Goal: Task Accomplishment & Management: Complete application form

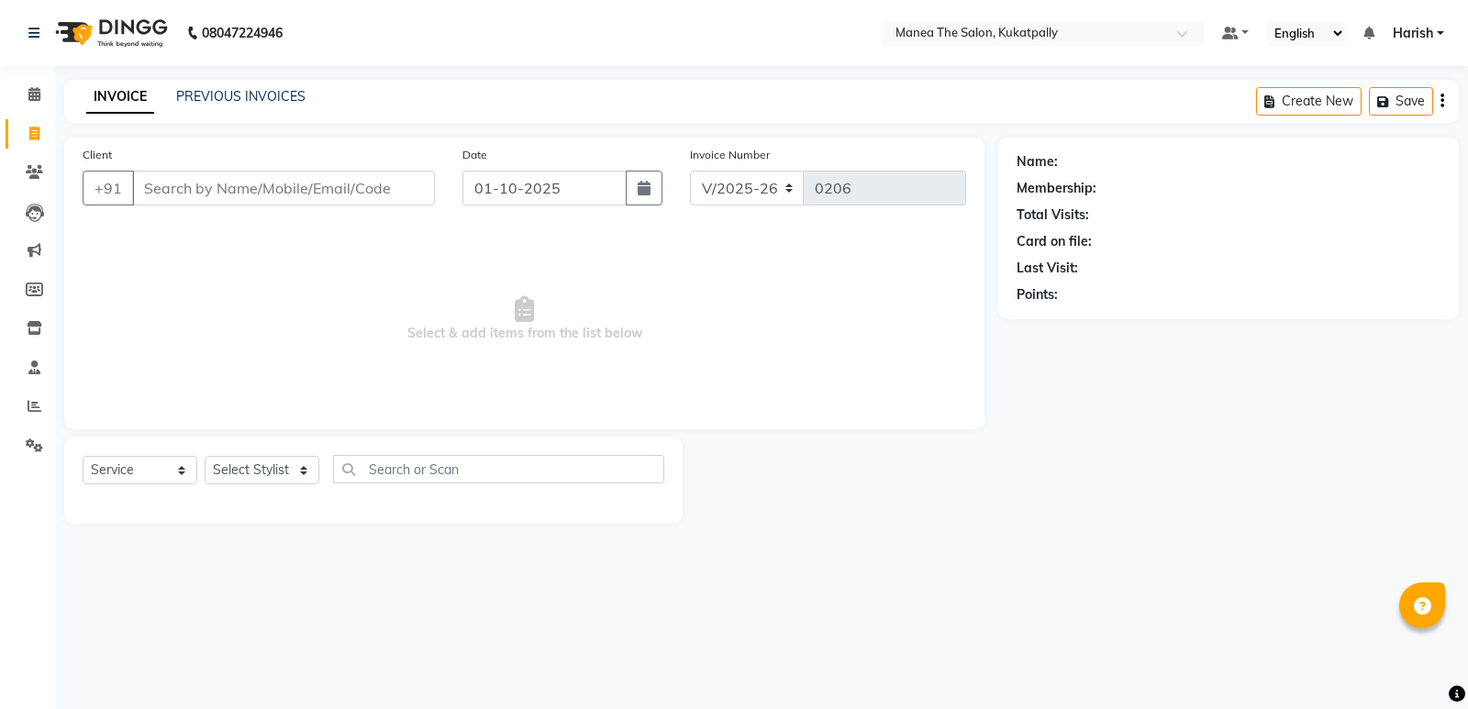
select select "5471"
select select "service"
click at [295, 188] on input "Client" at bounding box center [283, 188] width 303 height 35
paste input "7995102384"
type input "7995102384"
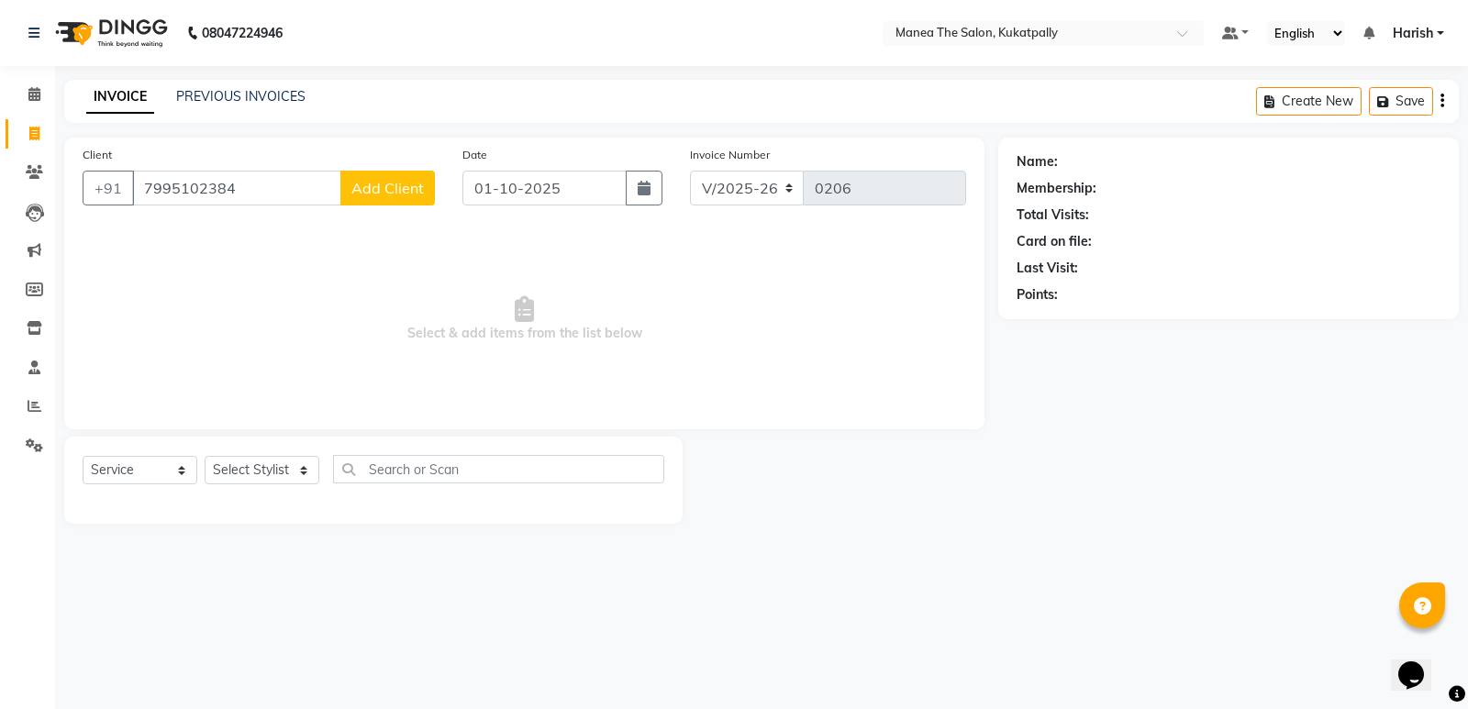
click at [376, 183] on span "Add Client" at bounding box center [387, 188] width 72 height 18
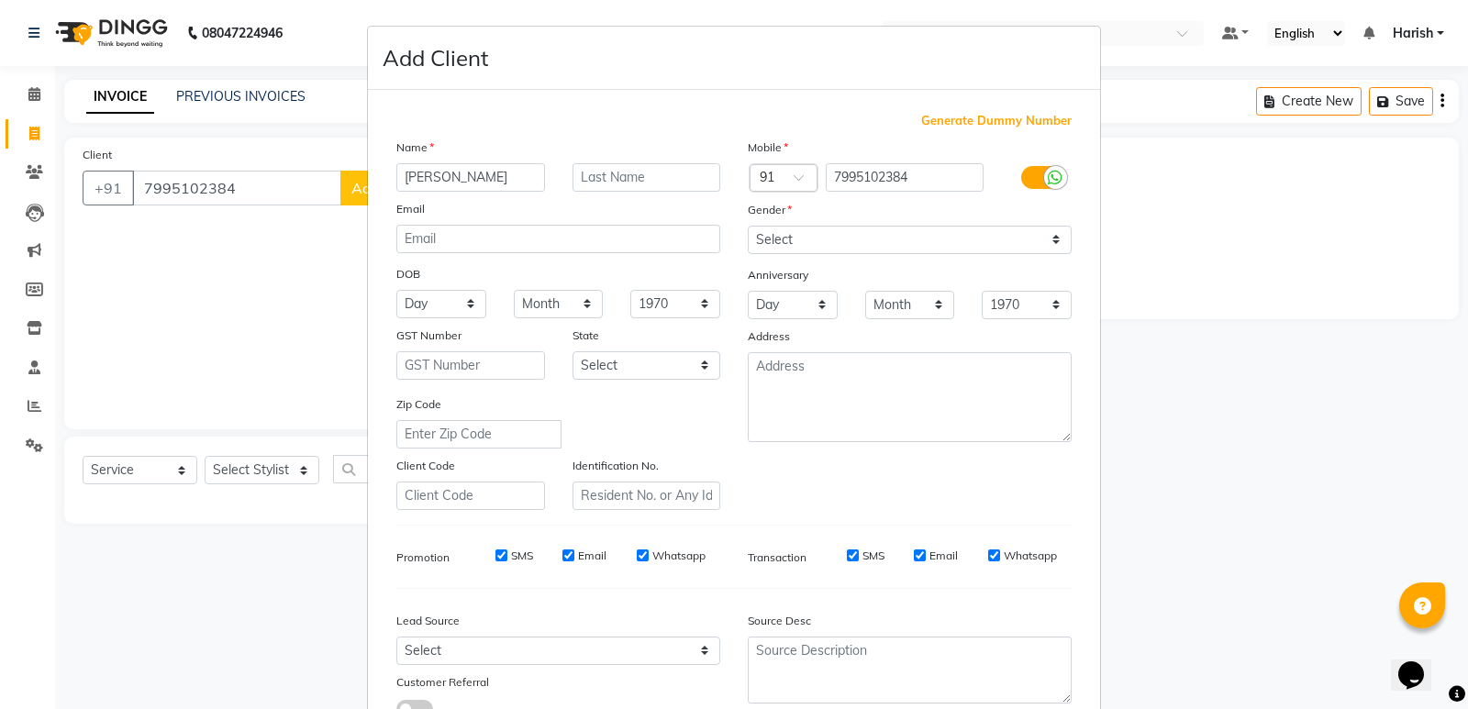
type input "[PERSON_NAME]"
click at [838, 232] on select "Select [DEMOGRAPHIC_DATA] [DEMOGRAPHIC_DATA] Other Prefer Not To Say" at bounding box center [910, 240] width 324 height 28
select select "[DEMOGRAPHIC_DATA]"
click at [748, 226] on select "Select [DEMOGRAPHIC_DATA] [DEMOGRAPHIC_DATA] Other Prefer Not To Say" at bounding box center [910, 240] width 324 height 28
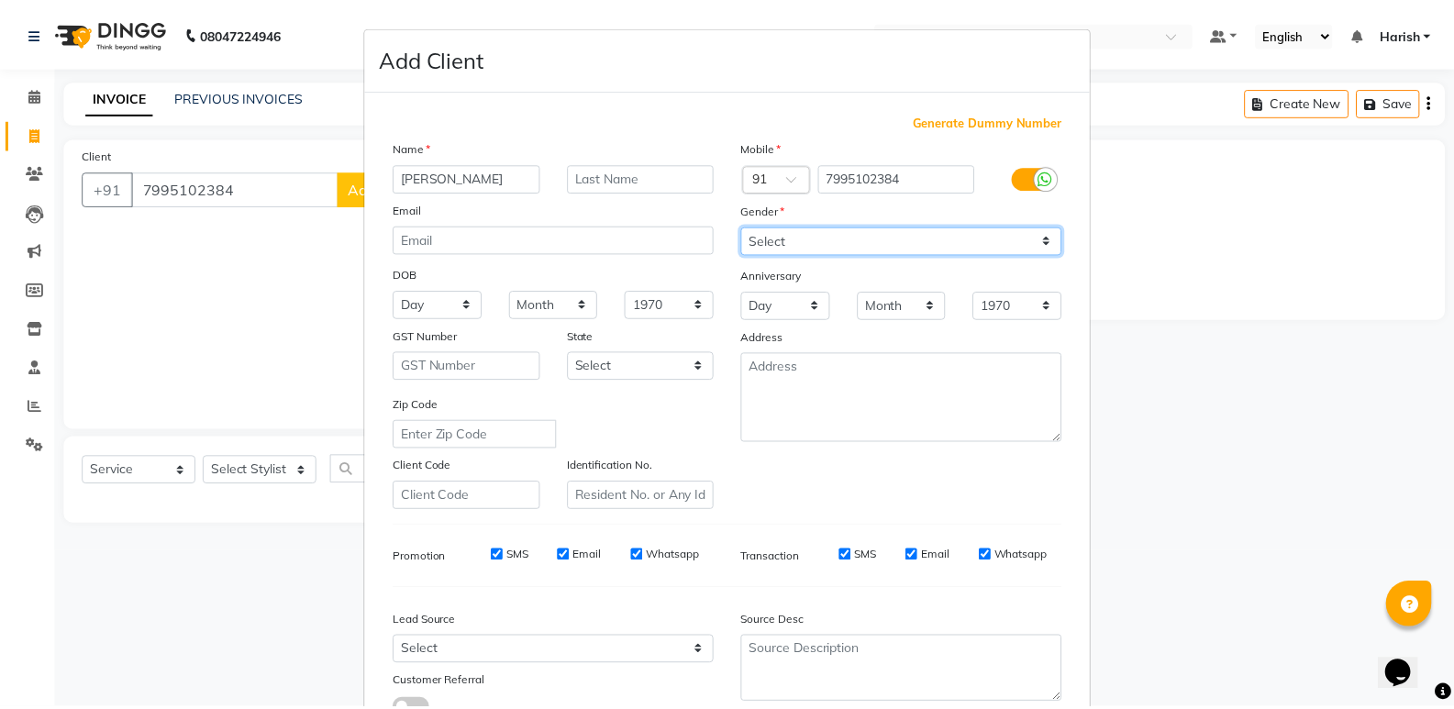
scroll to position [138, 0]
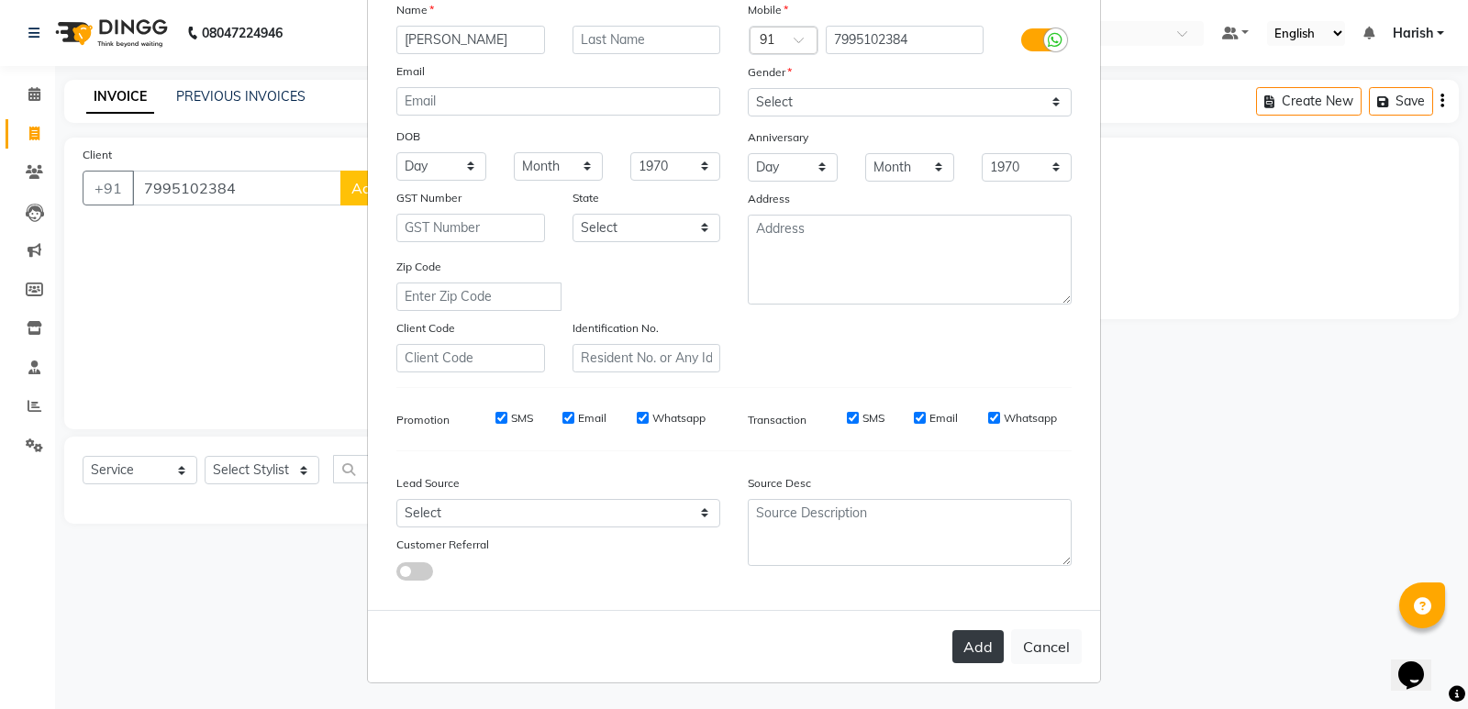
click at [968, 640] on button "Add" at bounding box center [977, 646] width 51 height 33
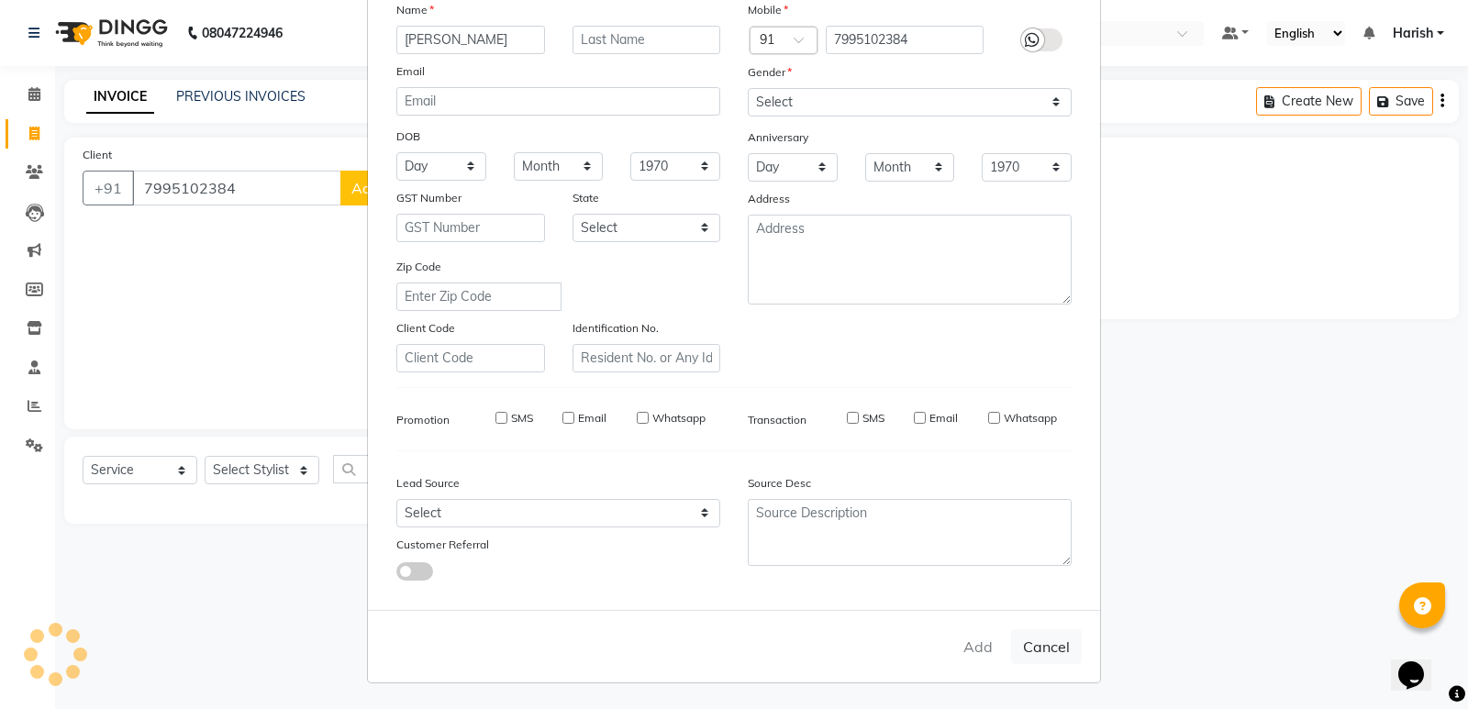
select select
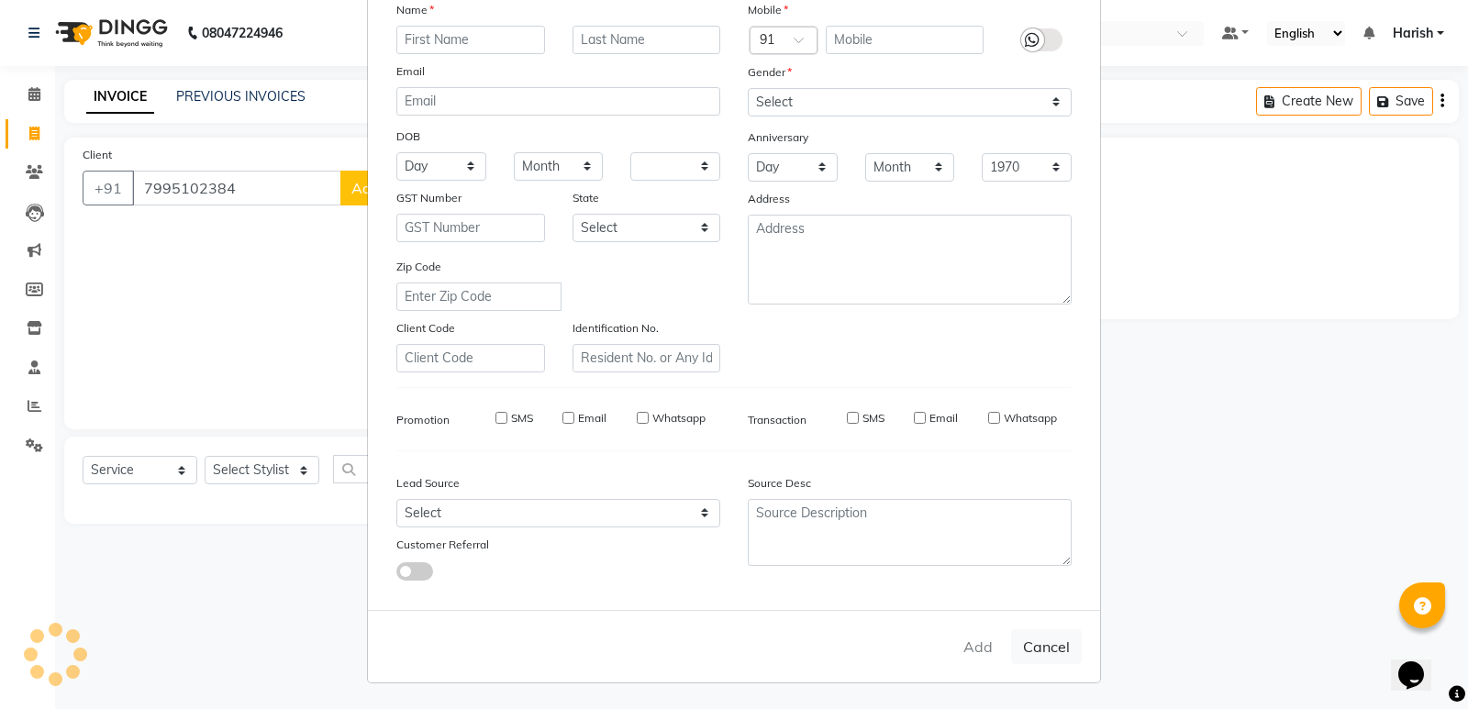
select select
checkbox input "false"
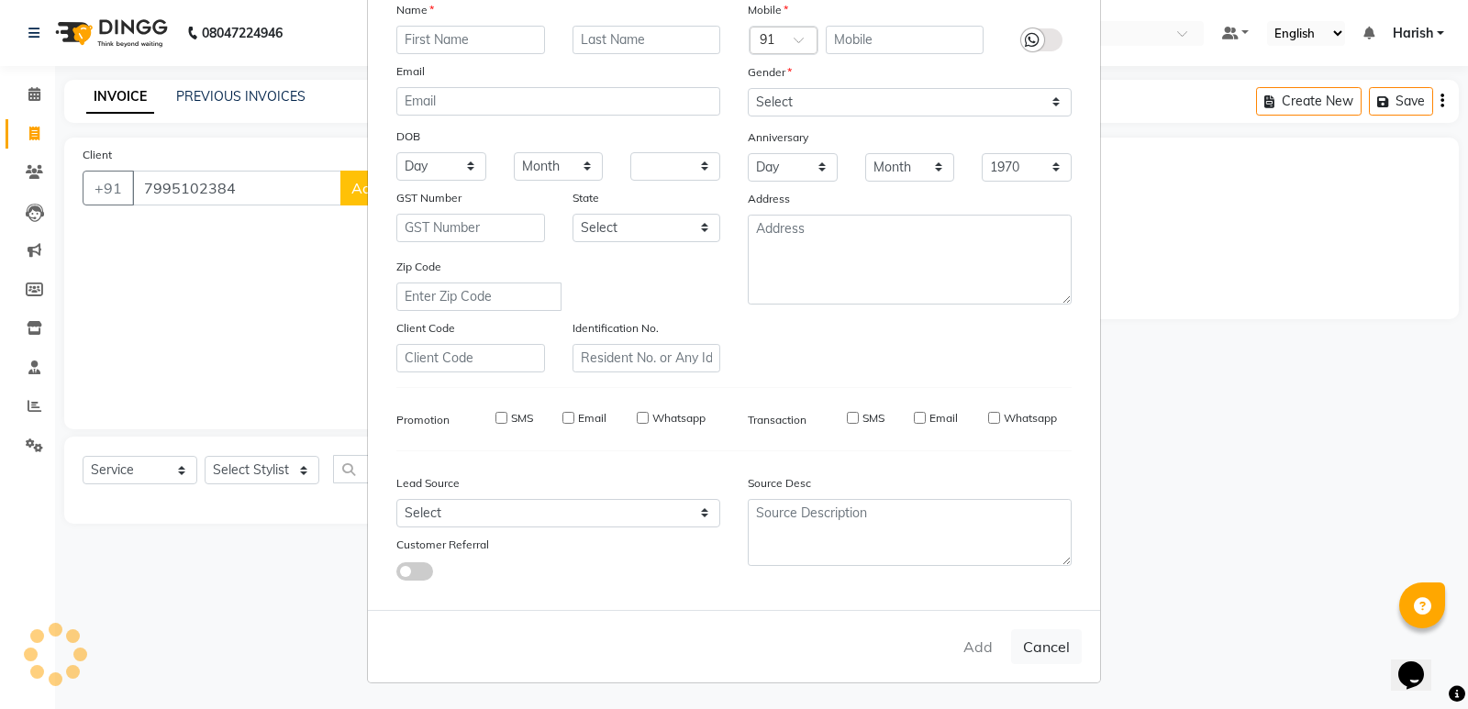
checkbox input "false"
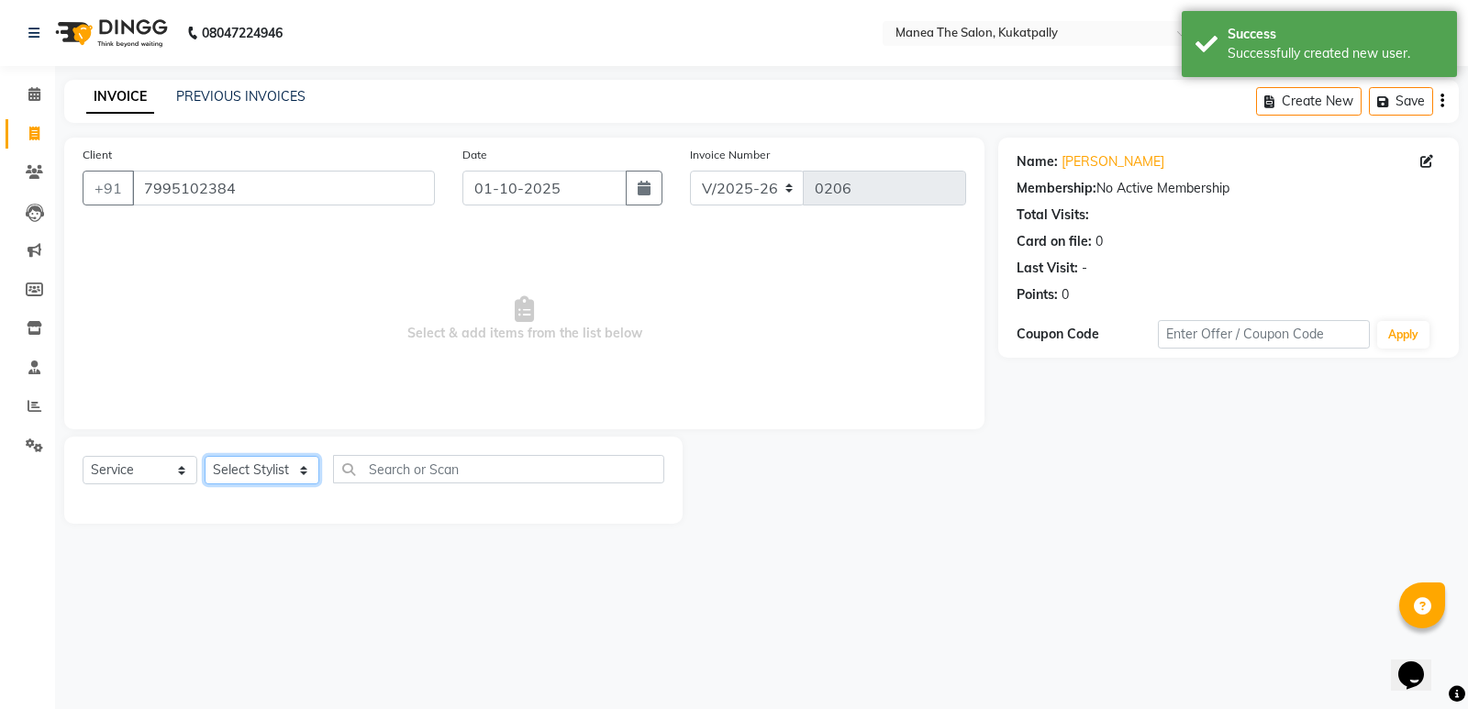
click at [259, 468] on select "Select Stylist AKASH M [PERSON_NAME] [PERSON_NAME] TRAINER" at bounding box center [262, 470] width 115 height 28
select select "36855"
click at [205, 456] on select "Select Stylist AKASH M [PERSON_NAME] [PERSON_NAME] TRAINER" at bounding box center [262, 470] width 115 height 28
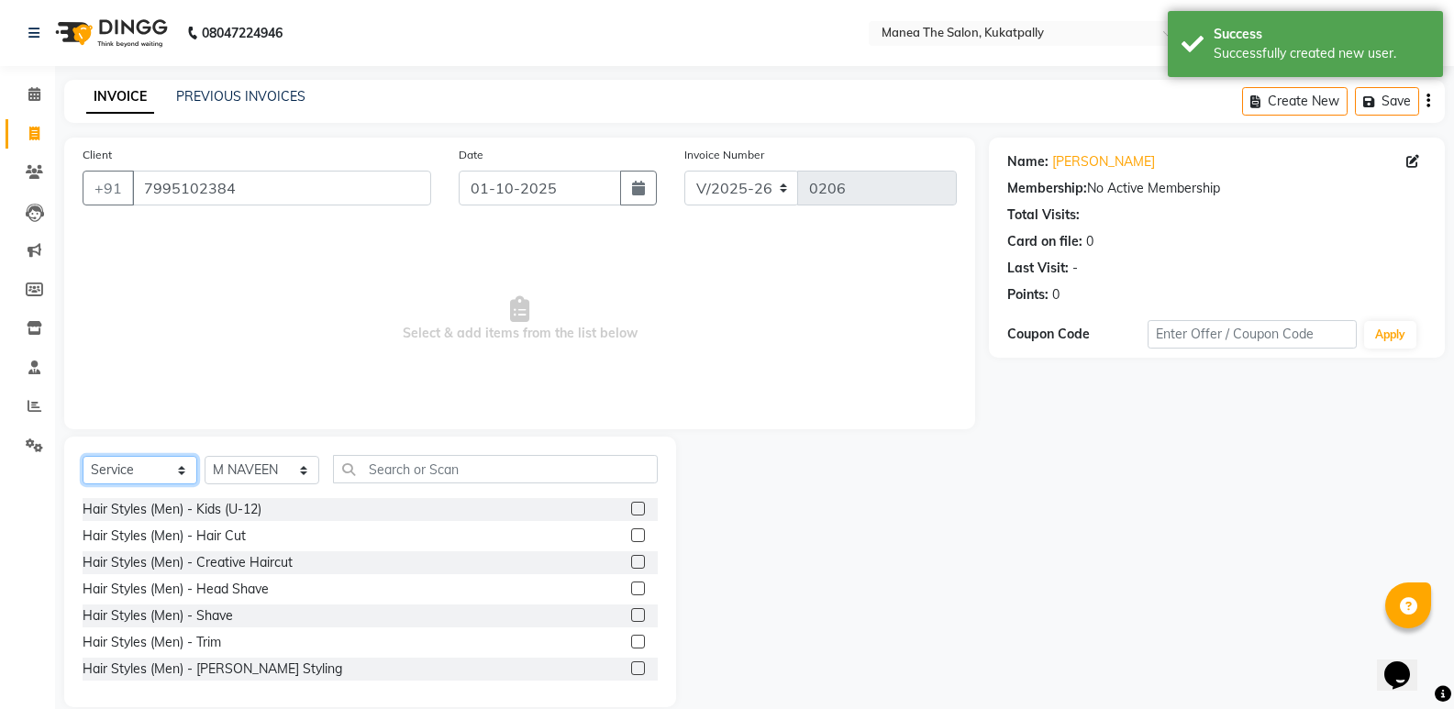
click at [130, 466] on select "Select Service Product Membership Package Voucher Prepaid Gift Card" at bounding box center [140, 470] width 115 height 28
click at [198, 561] on div "Hair Styles (Men) - Creative Haircut" at bounding box center [188, 562] width 210 height 19
checkbox input "false"
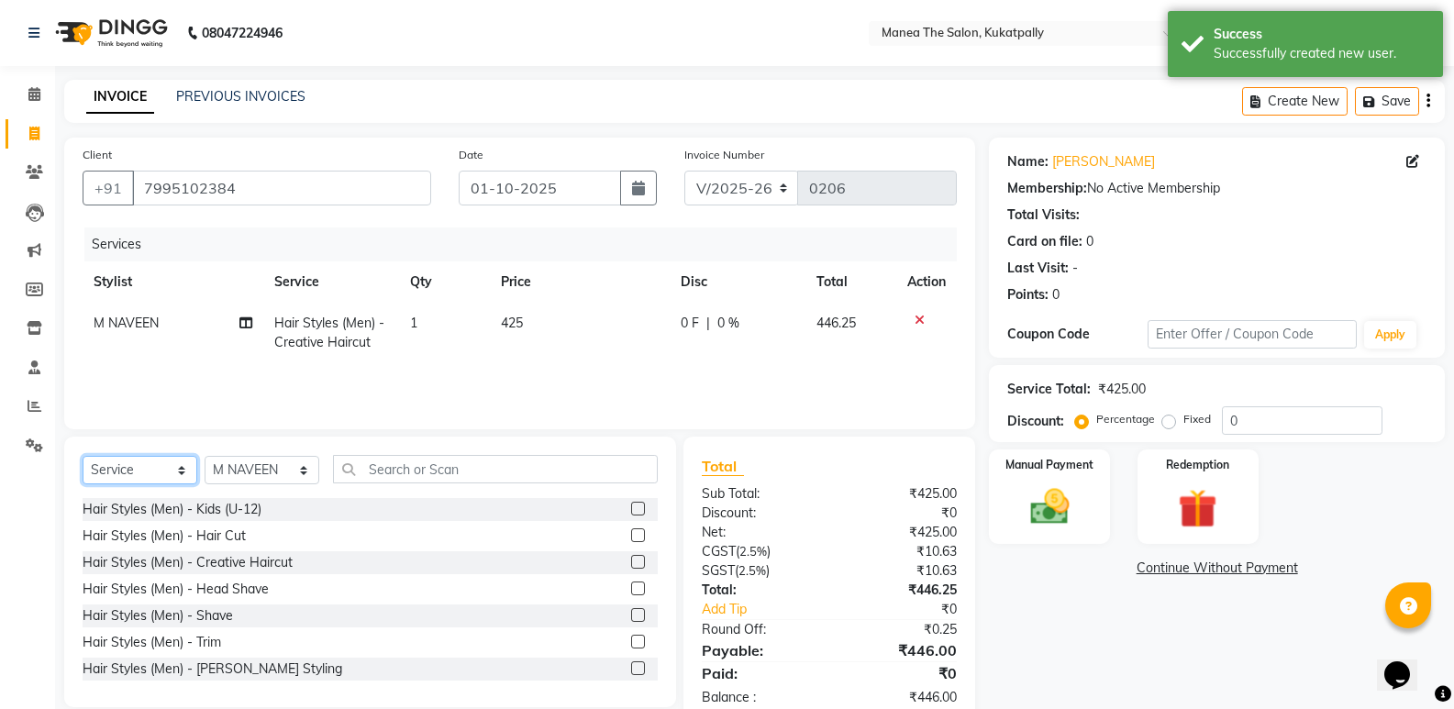
click at [139, 470] on select "Select Service Product Membership Package Voucher Prepaid Gift Card" at bounding box center [140, 470] width 115 height 28
click at [83, 456] on select "Select Service Product Membership Package Voucher Prepaid Gift Card" at bounding box center [140, 470] width 115 height 28
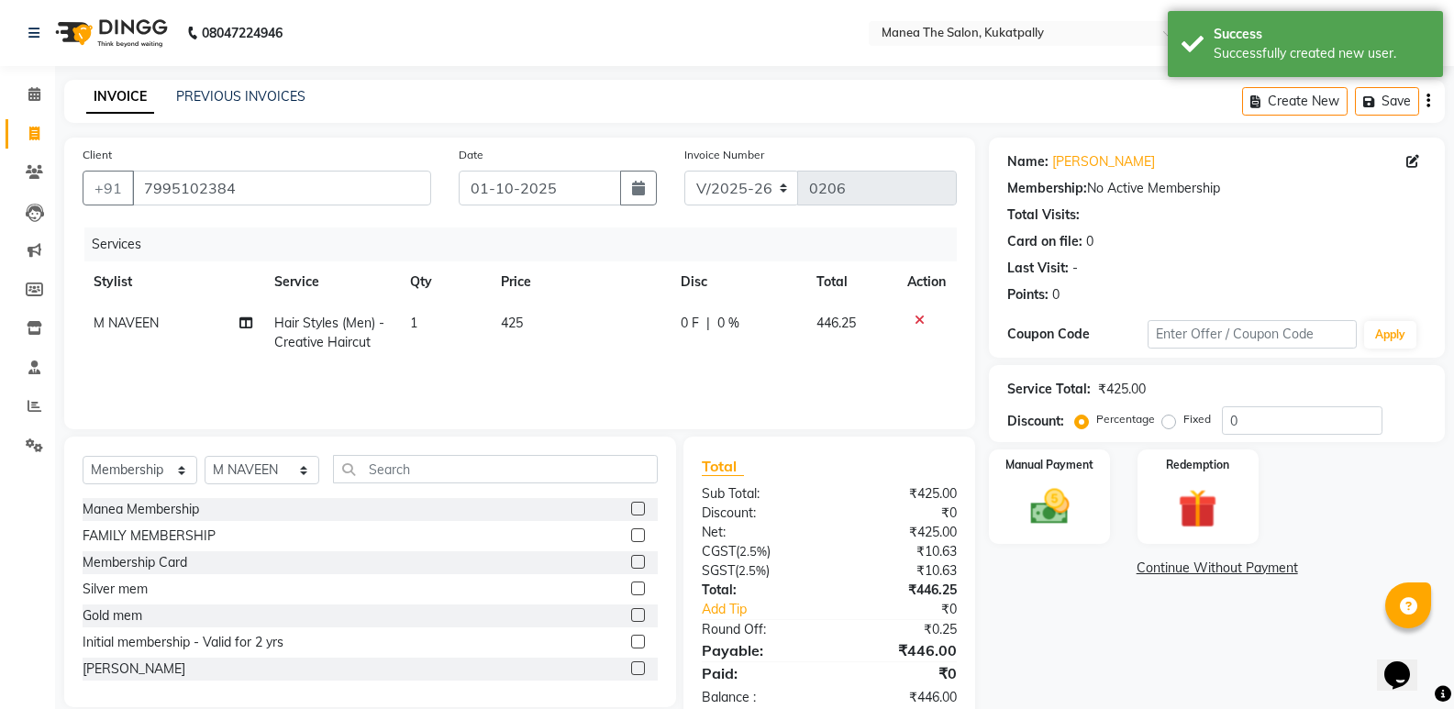
click at [631, 532] on label at bounding box center [638, 535] width 14 height 14
click at [631, 532] on input "checkbox" at bounding box center [637, 536] width 12 height 12
select select "select"
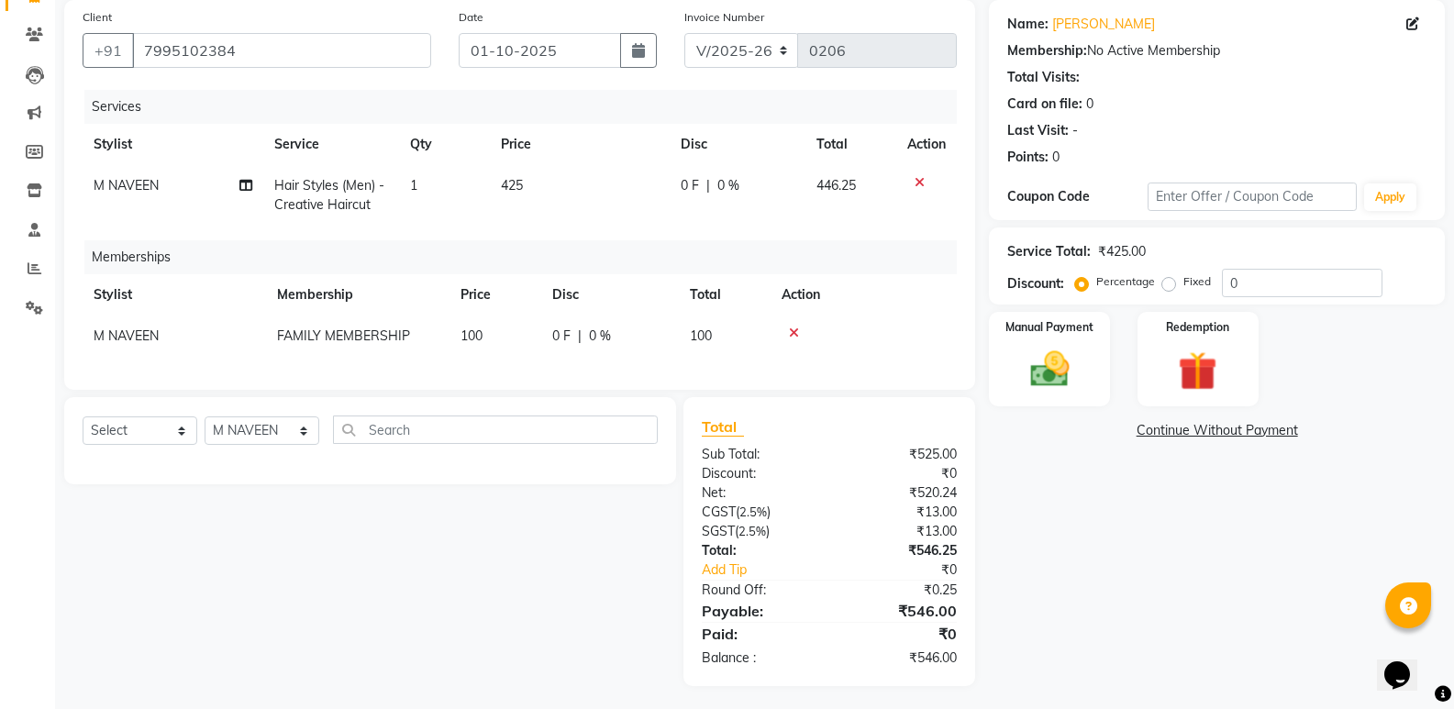
scroll to position [156, 0]
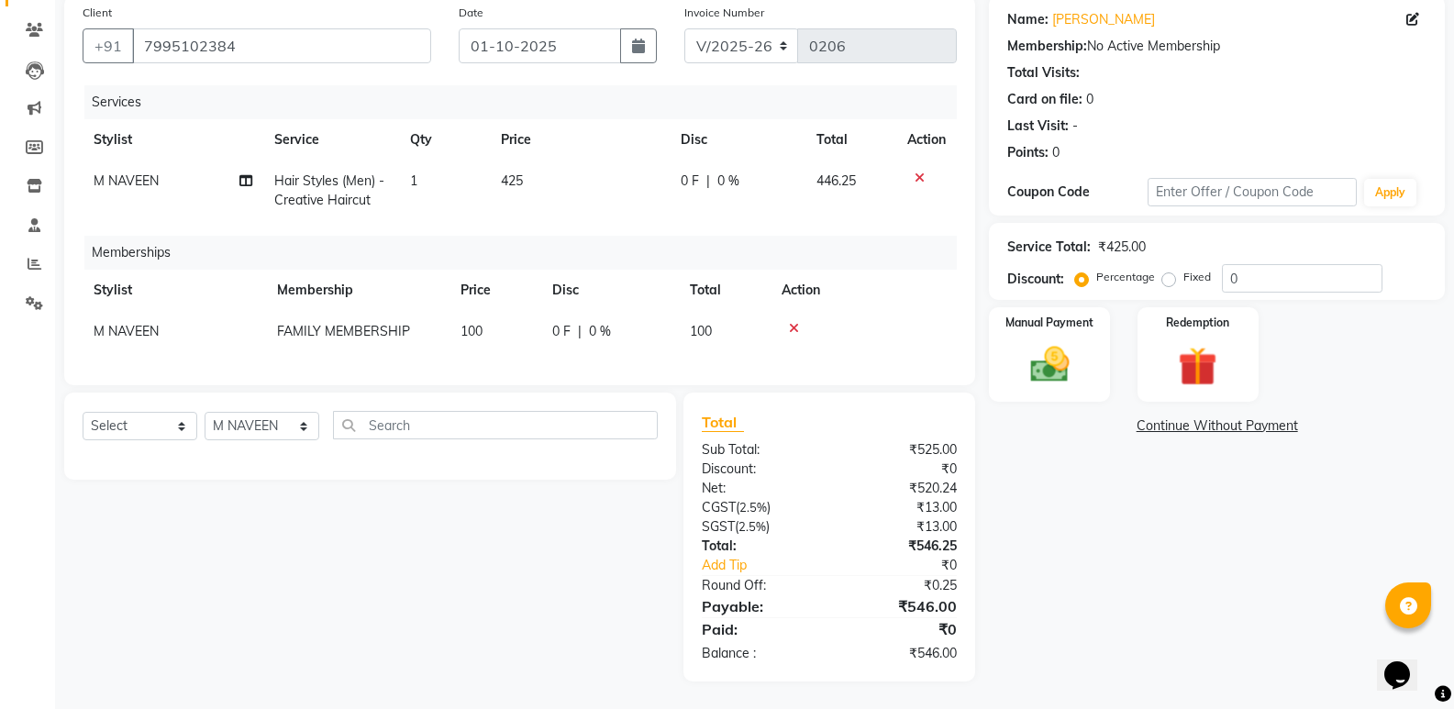
click at [920, 172] on icon at bounding box center [920, 178] width 10 height 13
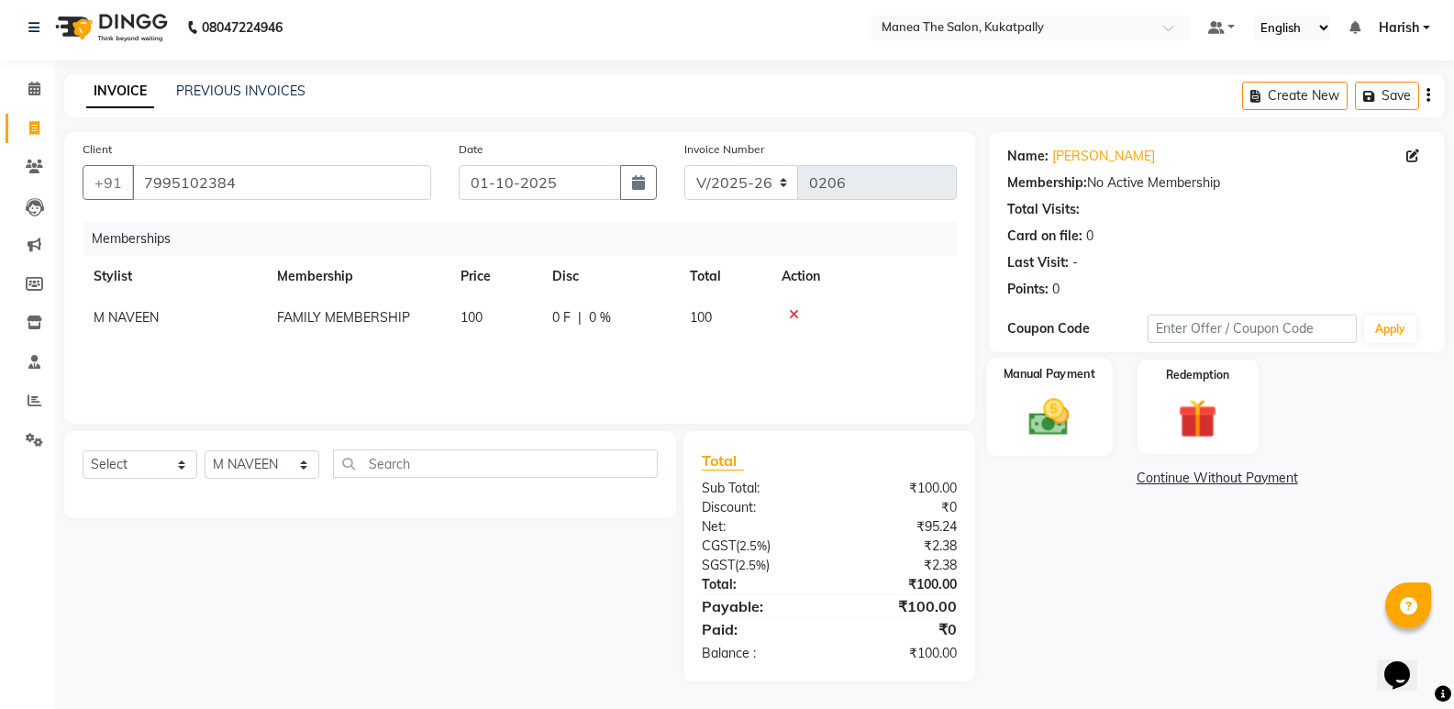
click at [1048, 417] on img at bounding box center [1048, 417] width 65 height 47
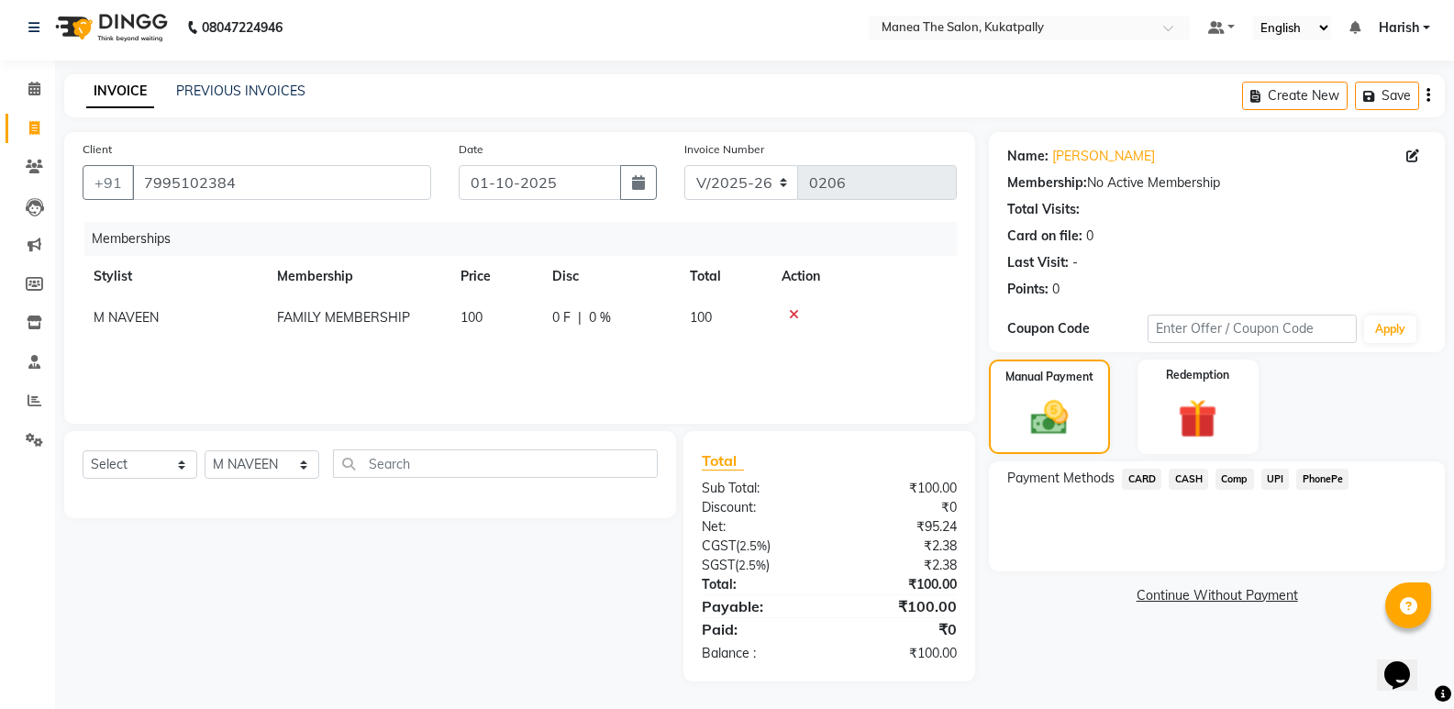
click at [1274, 476] on span "UPI" at bounding box center [1275, 479] width 28 height 21
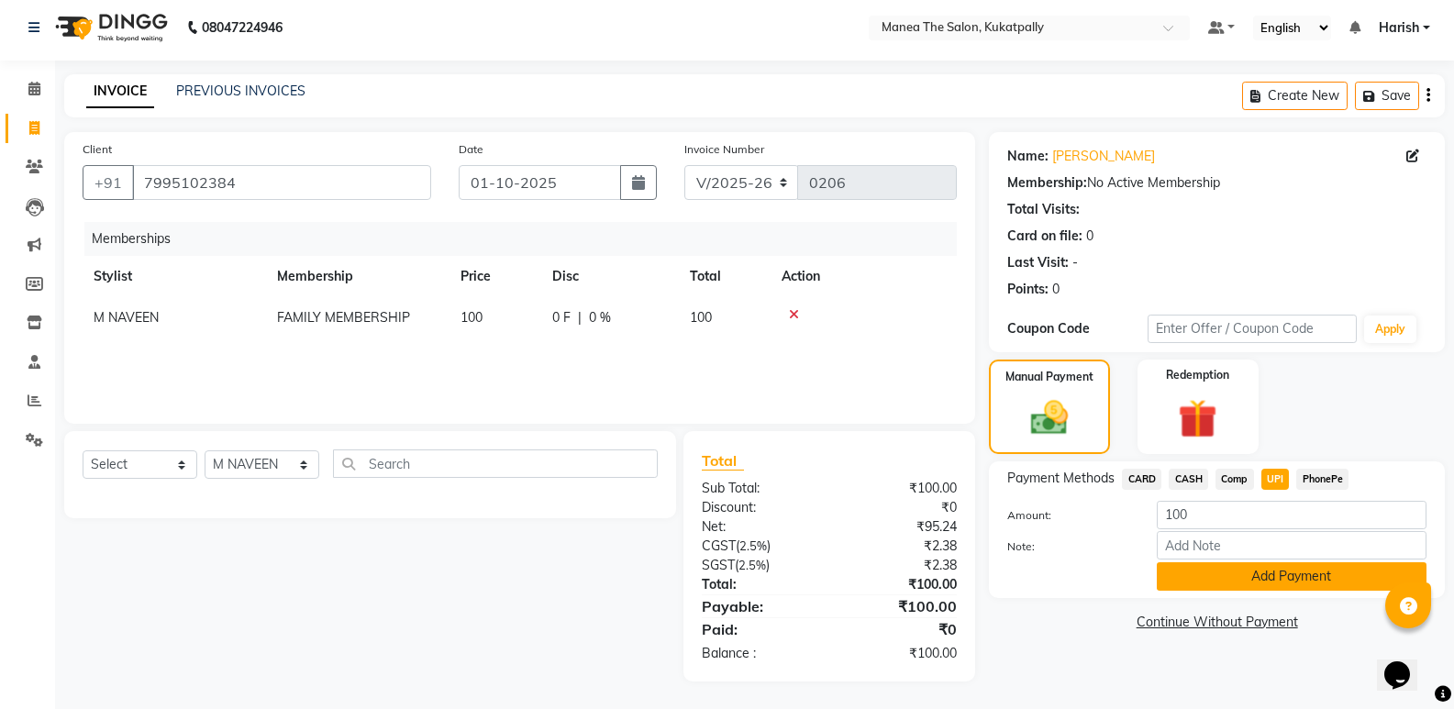
click at [1269, 582] on button "Add Payment" at bounding box center [1292, 576] width 270 height 28
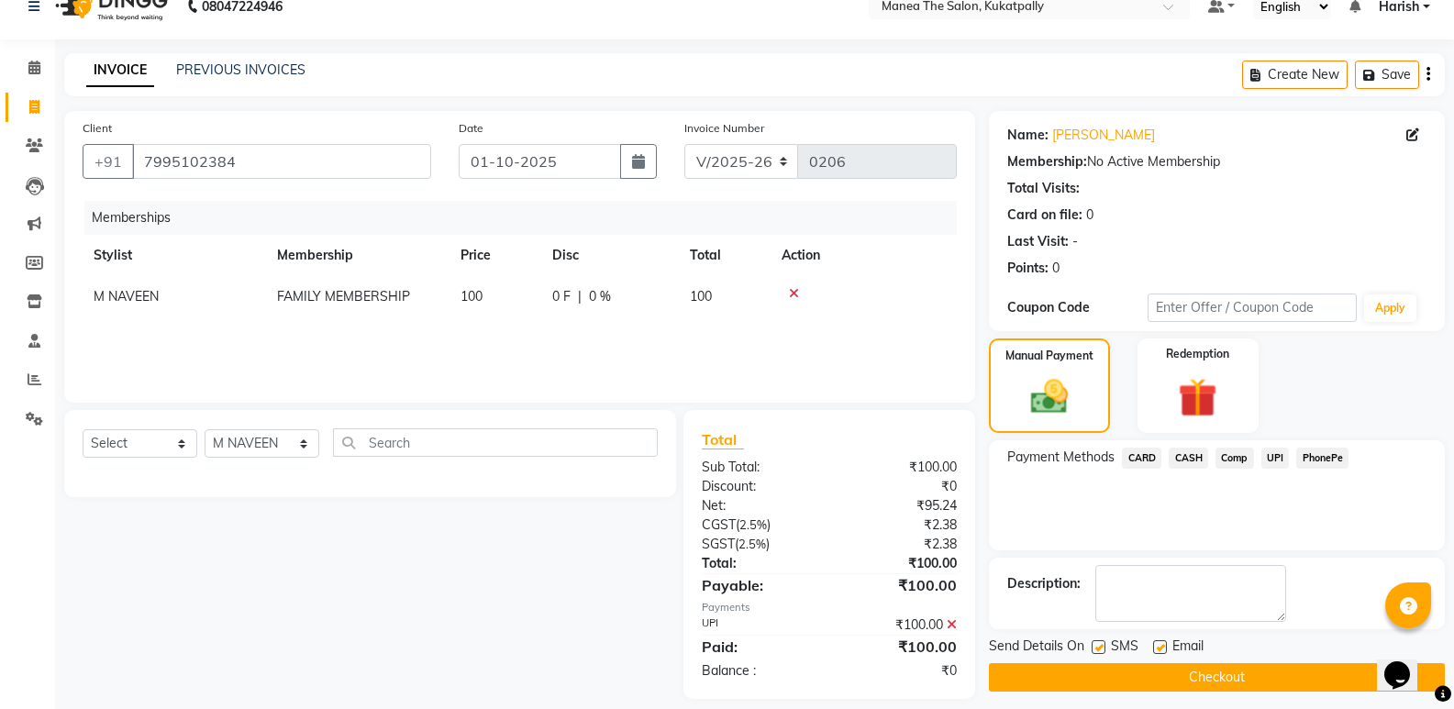
scroll to position [44, 0]
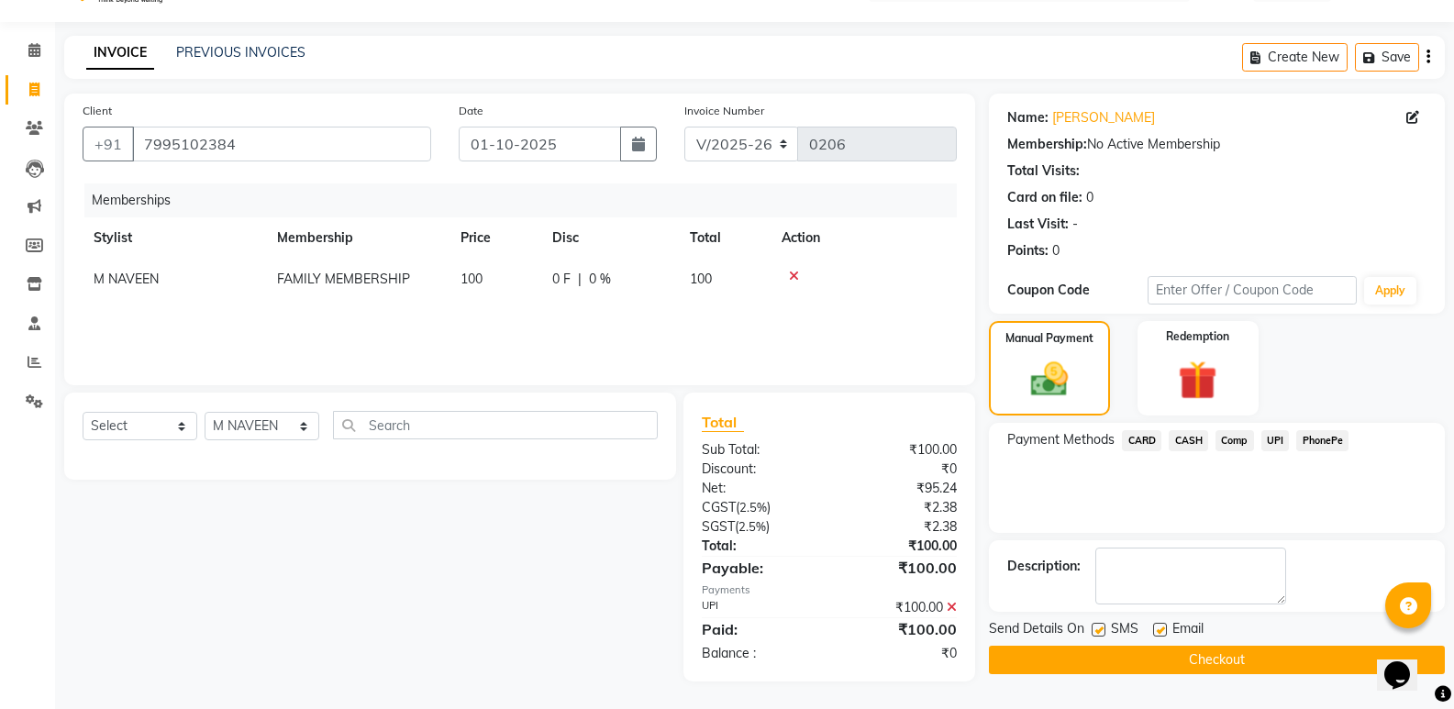
click at [1251, 656] on button "Checkout" at bounding box center [1217, 660] width 456 height 28
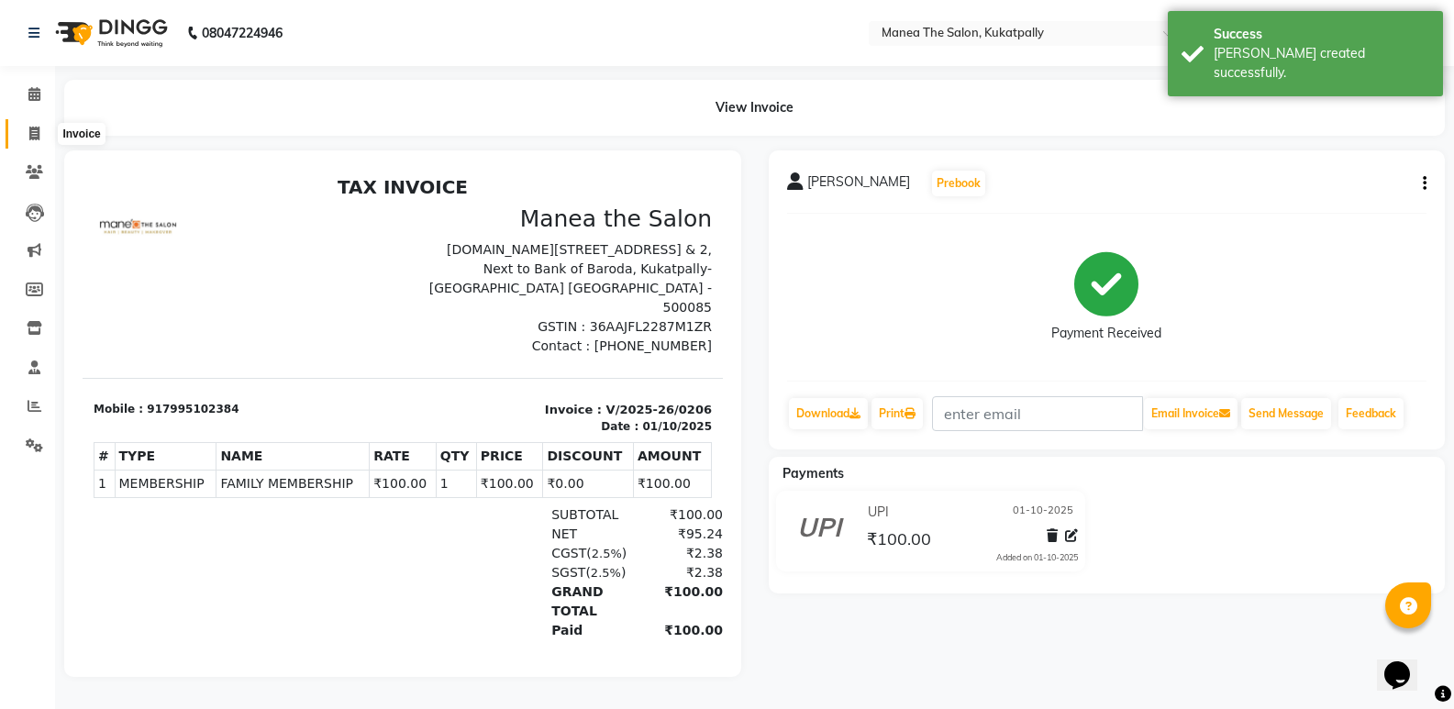
click at [32, 129] on icon at bounding box center [34, 134] width 10 height 14
select select "service"
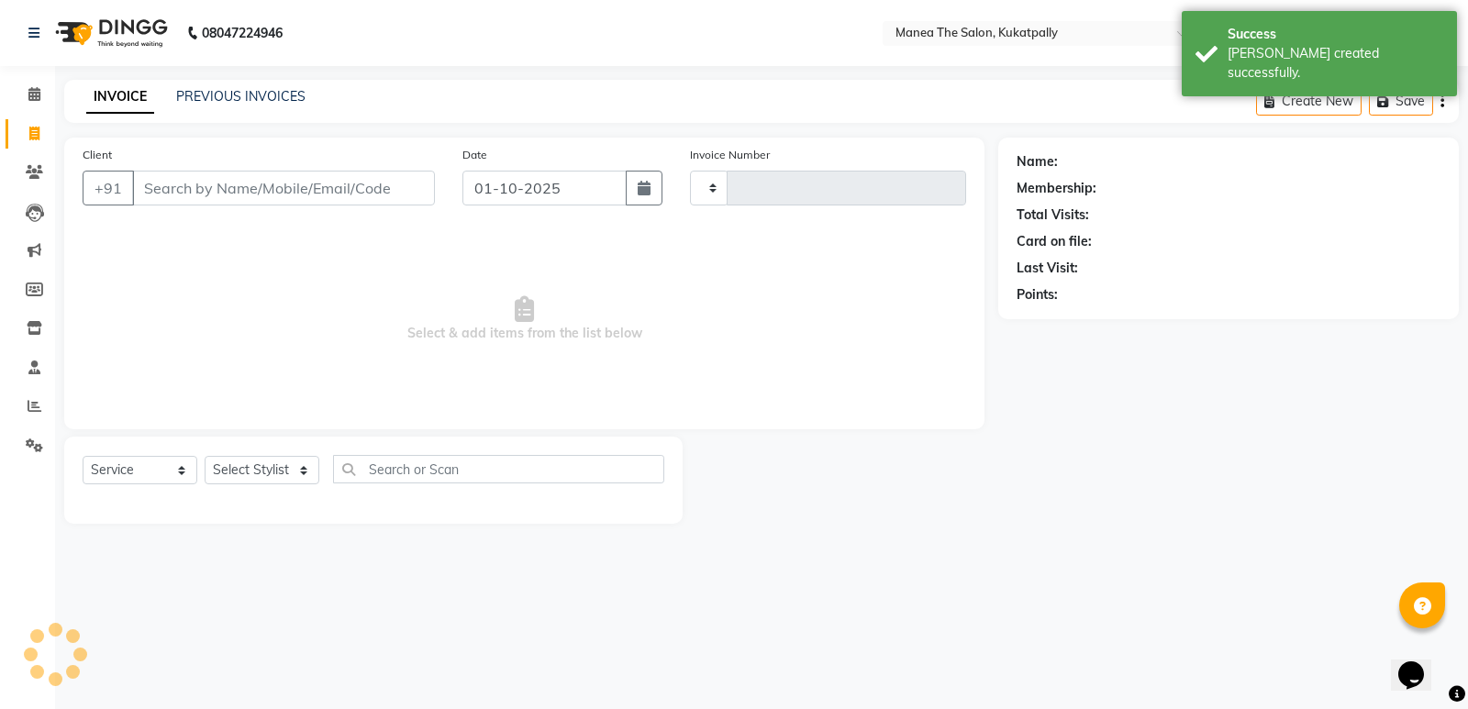
type input "0207"
select select "5471"
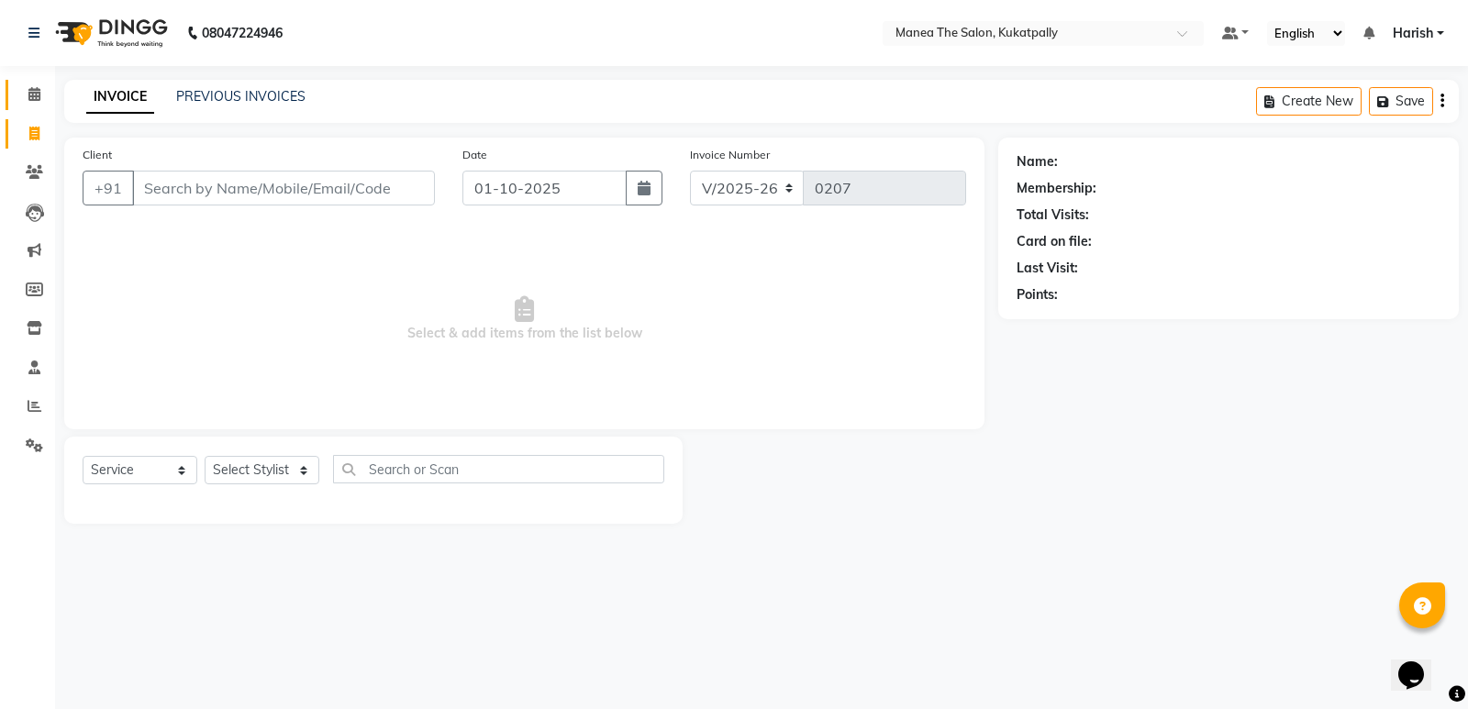
click at [27, 92] on span at bounding box center [34, 94] width 32 height 21
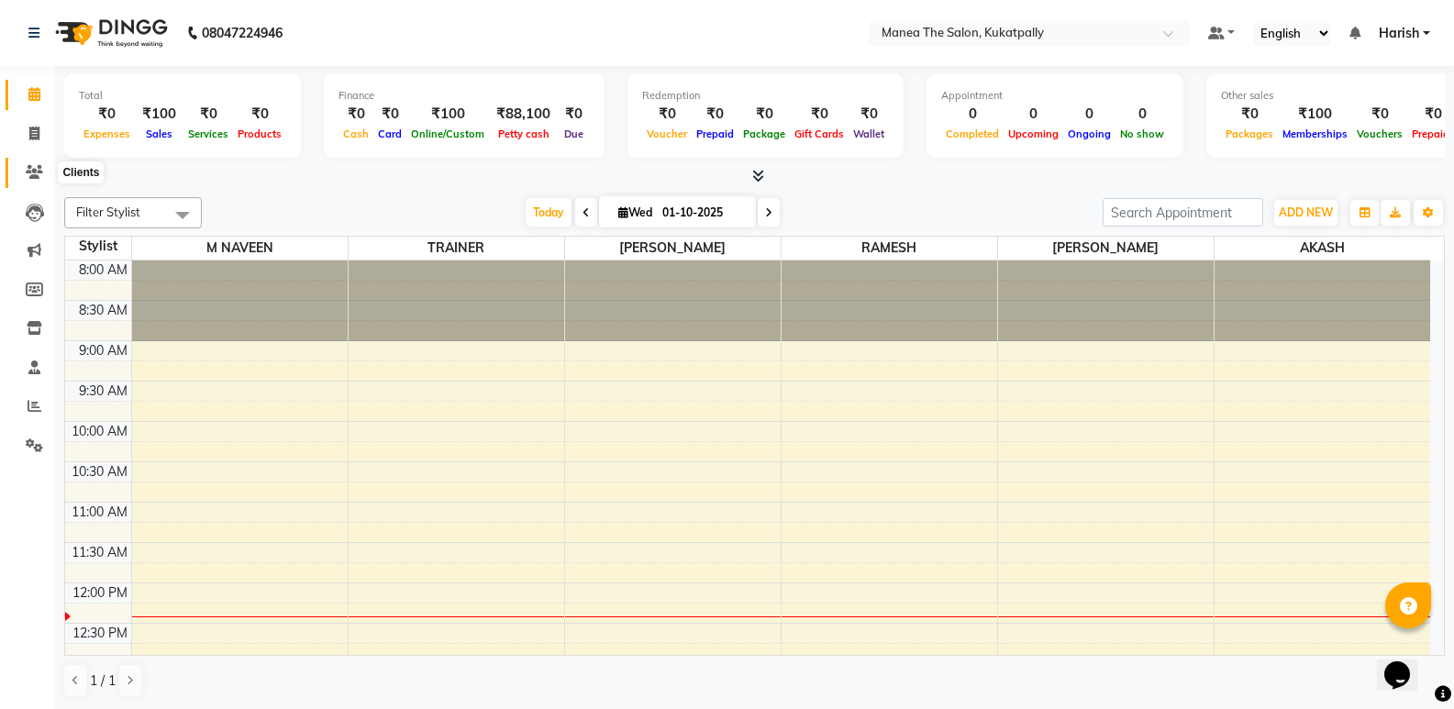
click at [31, 170] on icon at bounding box center [34, 172] width 17 height 14
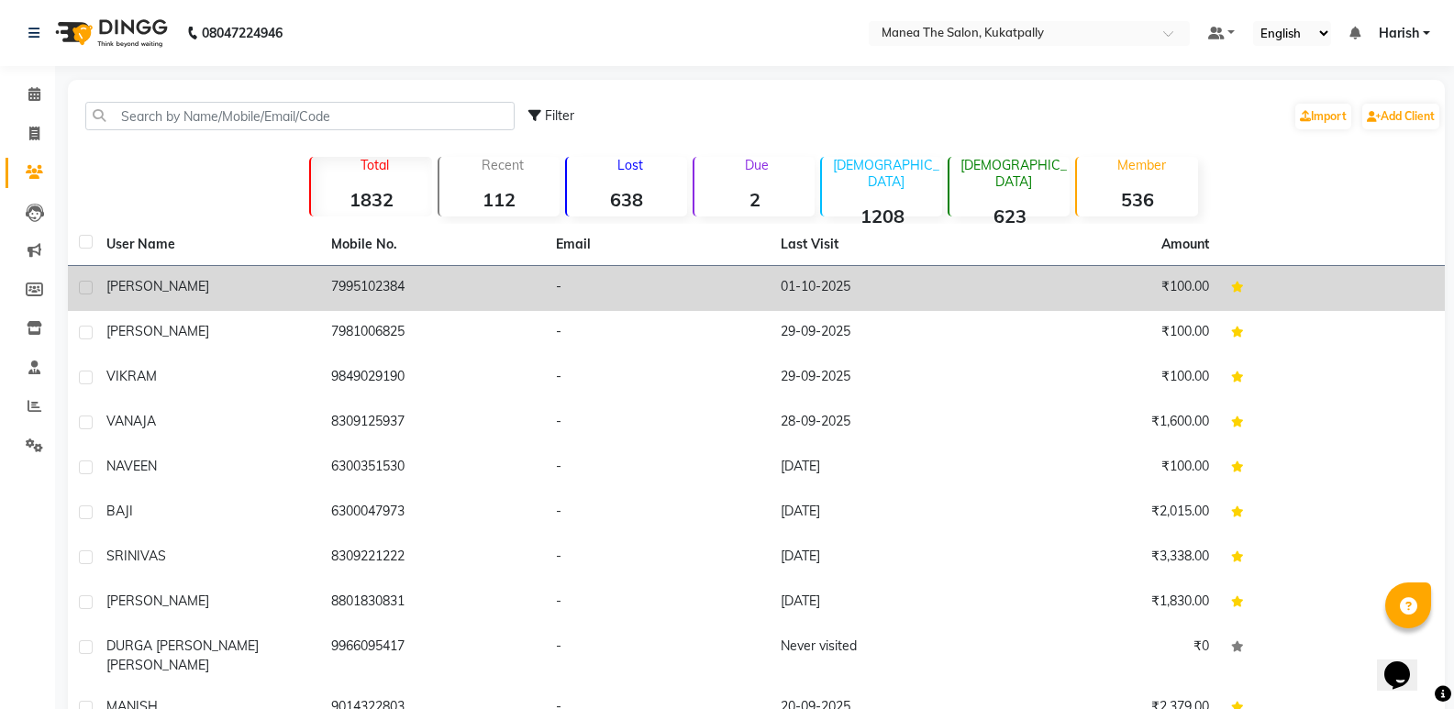
click at [426, 287] on td "7995102384" at bounding box center [432, 288] width 225 height 45
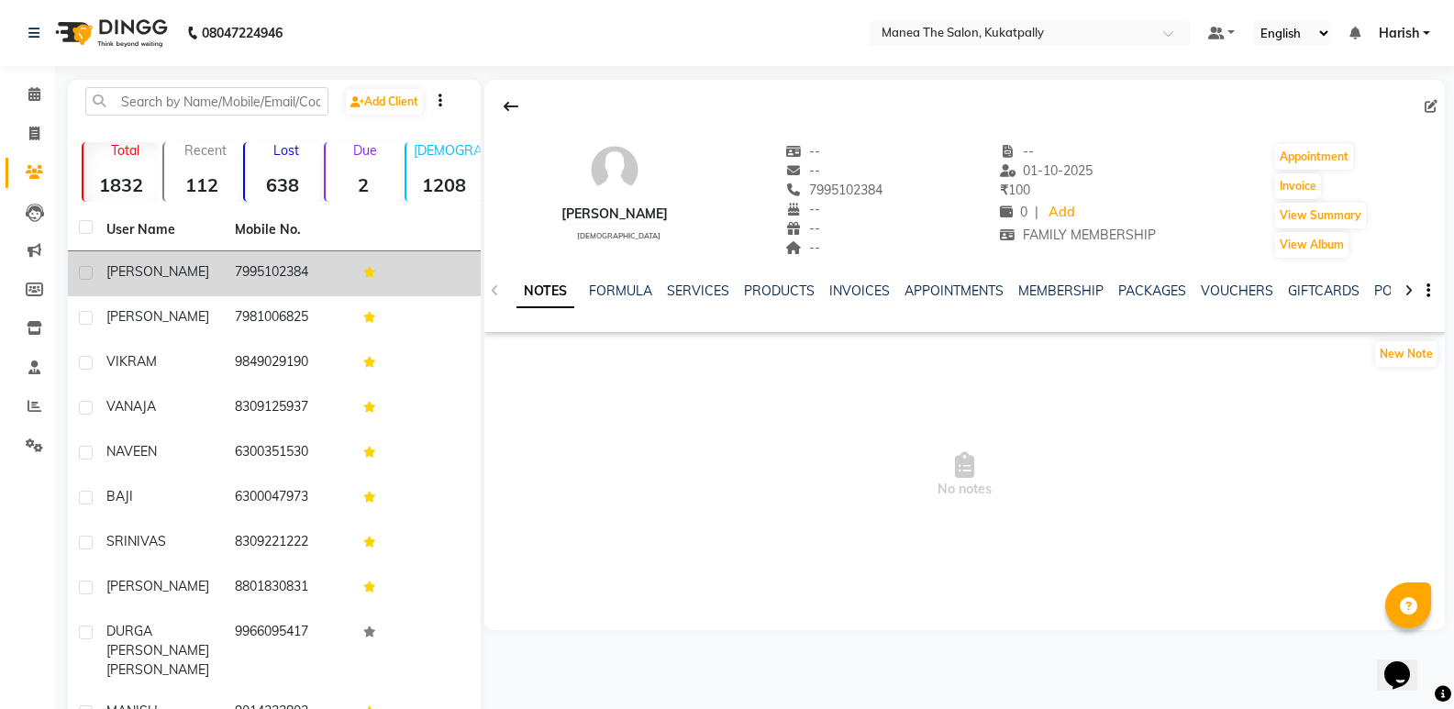
click at [244, 256] on td "7995102384" at bounding box center [288, 273] width 128 height 45
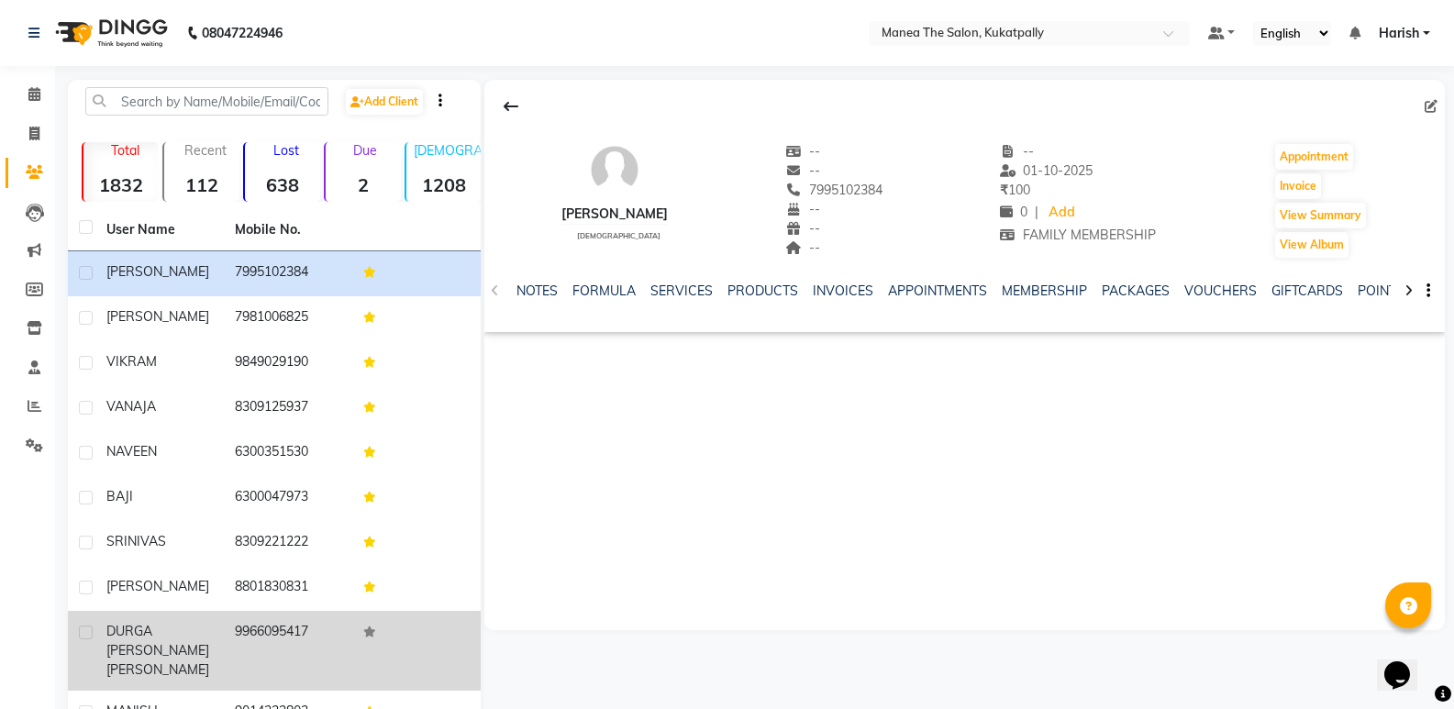
click at [368, 627] on icon at bounding box center [369, 632] width 13 height 11
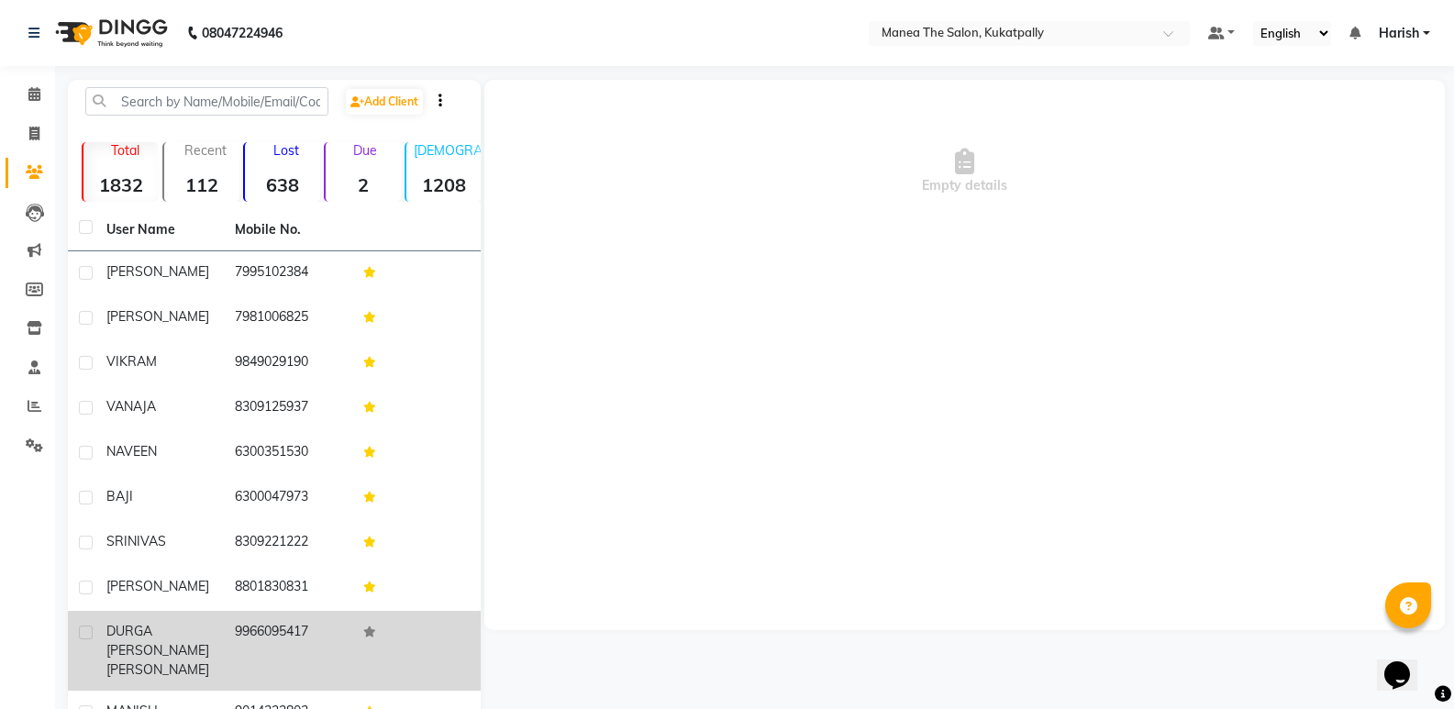
click at [369, 629] on icon at bounding box center [369, 632] width 13 height 11
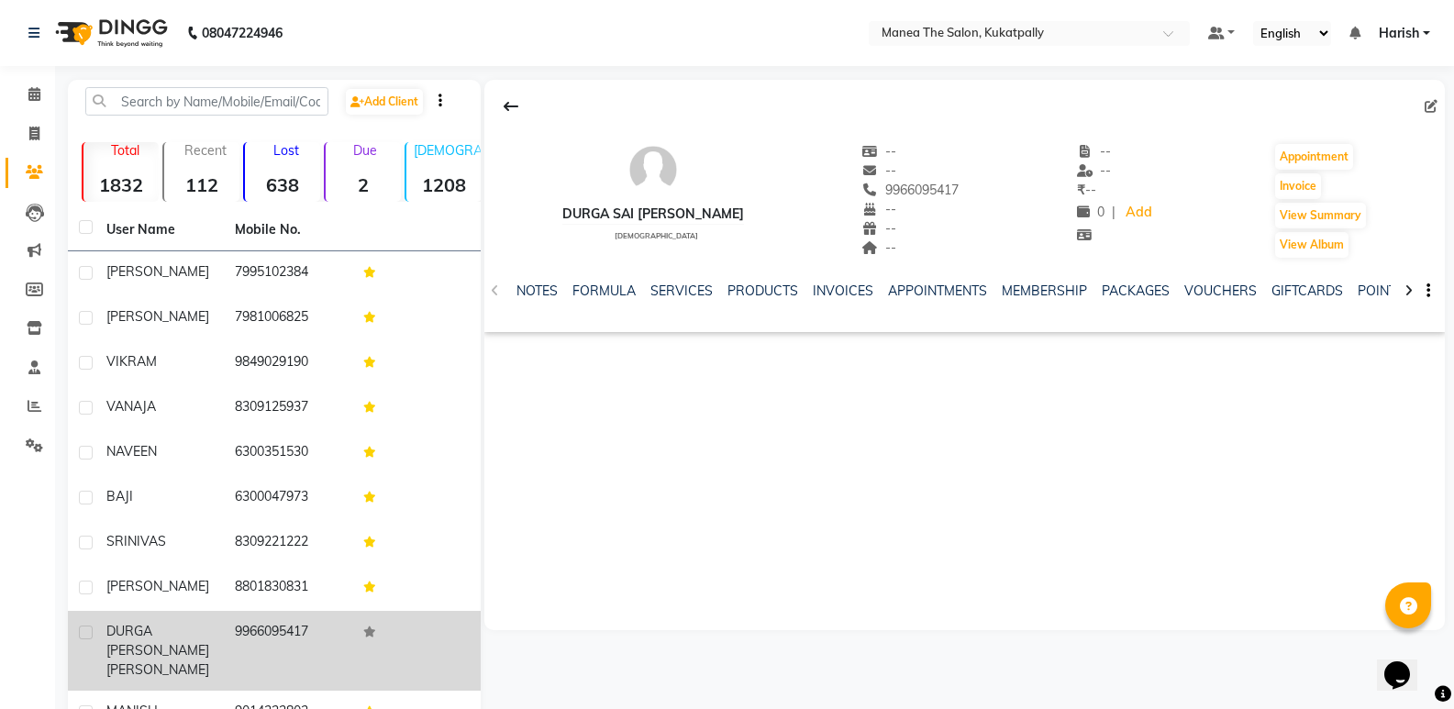
click at [369, 630] on icon at bounding box center [369, 632] width 13 height 11
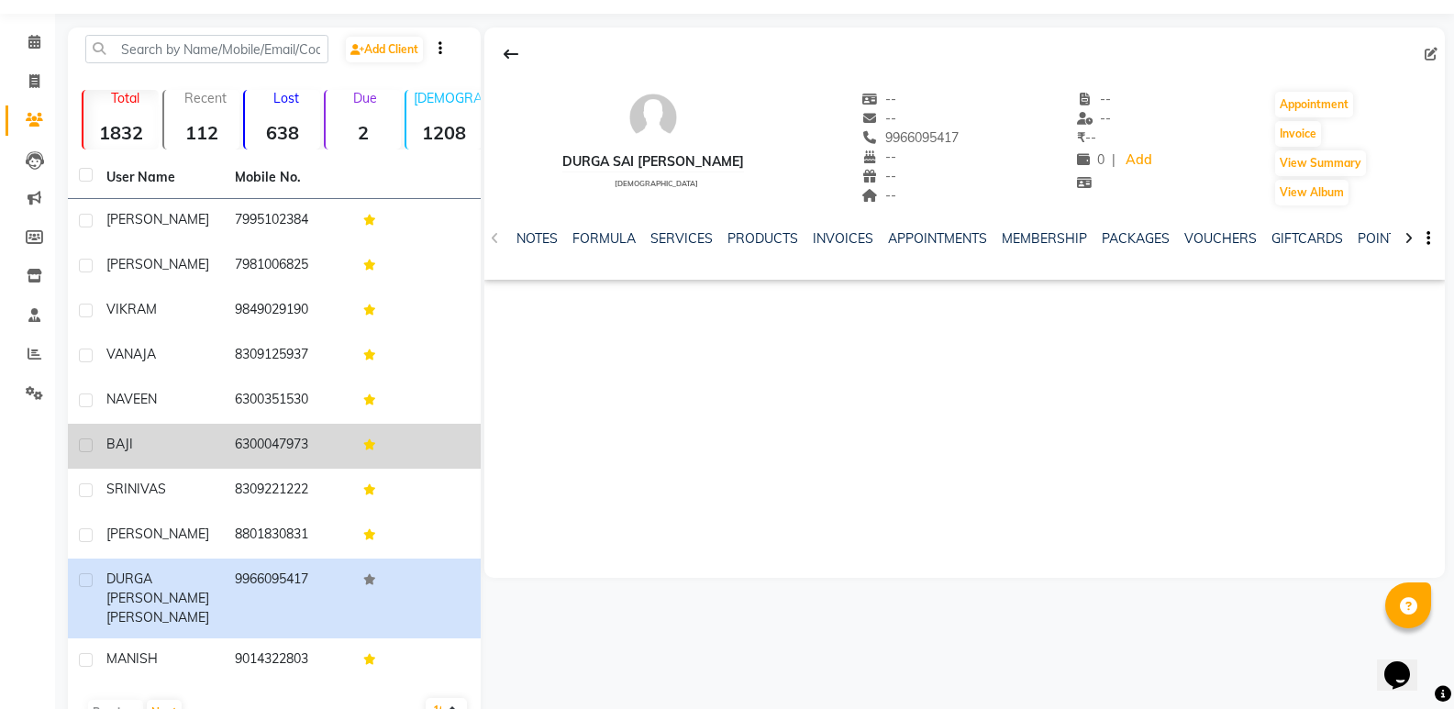
scroll to position [105, 0]
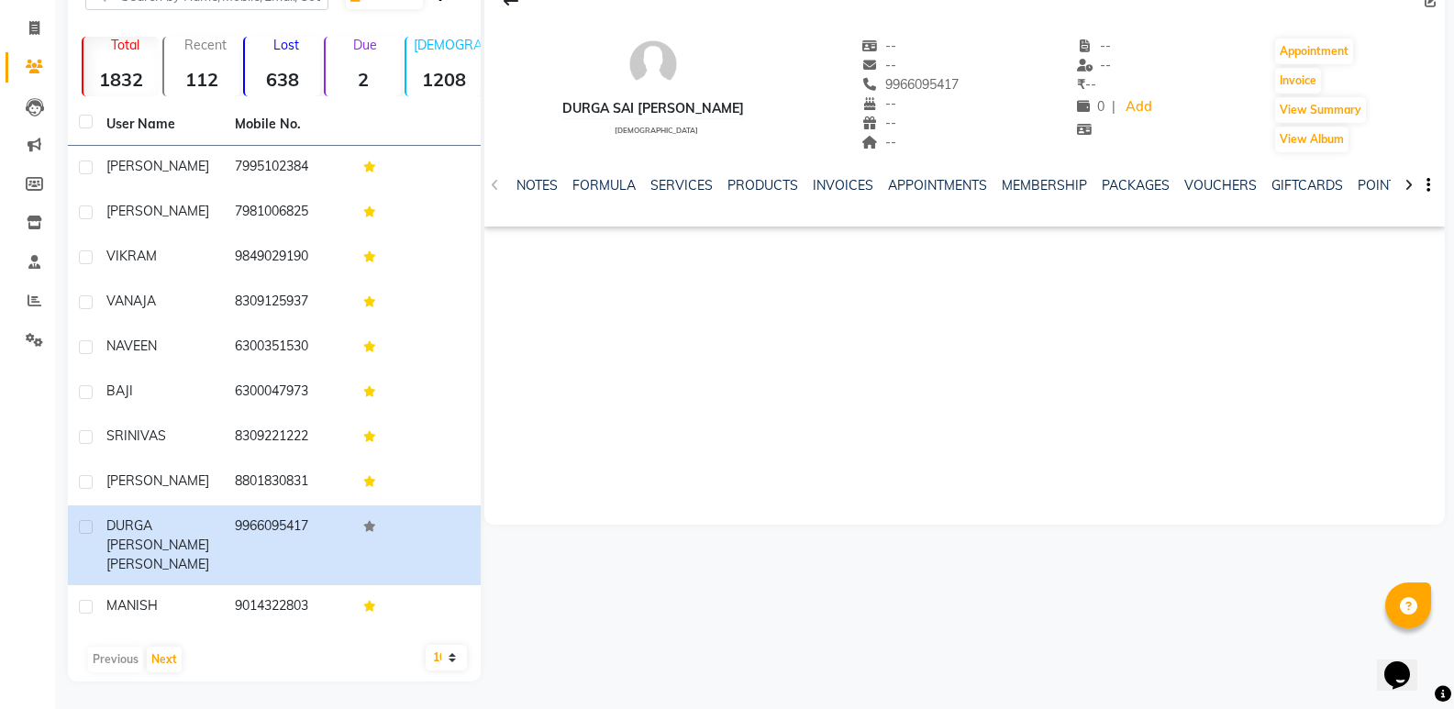
click at [827, 460] on div "DURGA SAI [PERSON_NAME] [DEMOGRAPHIC_DATA] -- -- 9966095417 -- -- -- -- -- ₹ --…" at bounding box center [964, 249] width 960 height 550
click at [679, 366] on div "DURGA SAI [PERSON_NAME] [DEMOGRAPHIC_DATA] -- -- 9966095417 -- -- -- -- -- ₹ --…" at bounding box center [964, 249] width 960 height 550
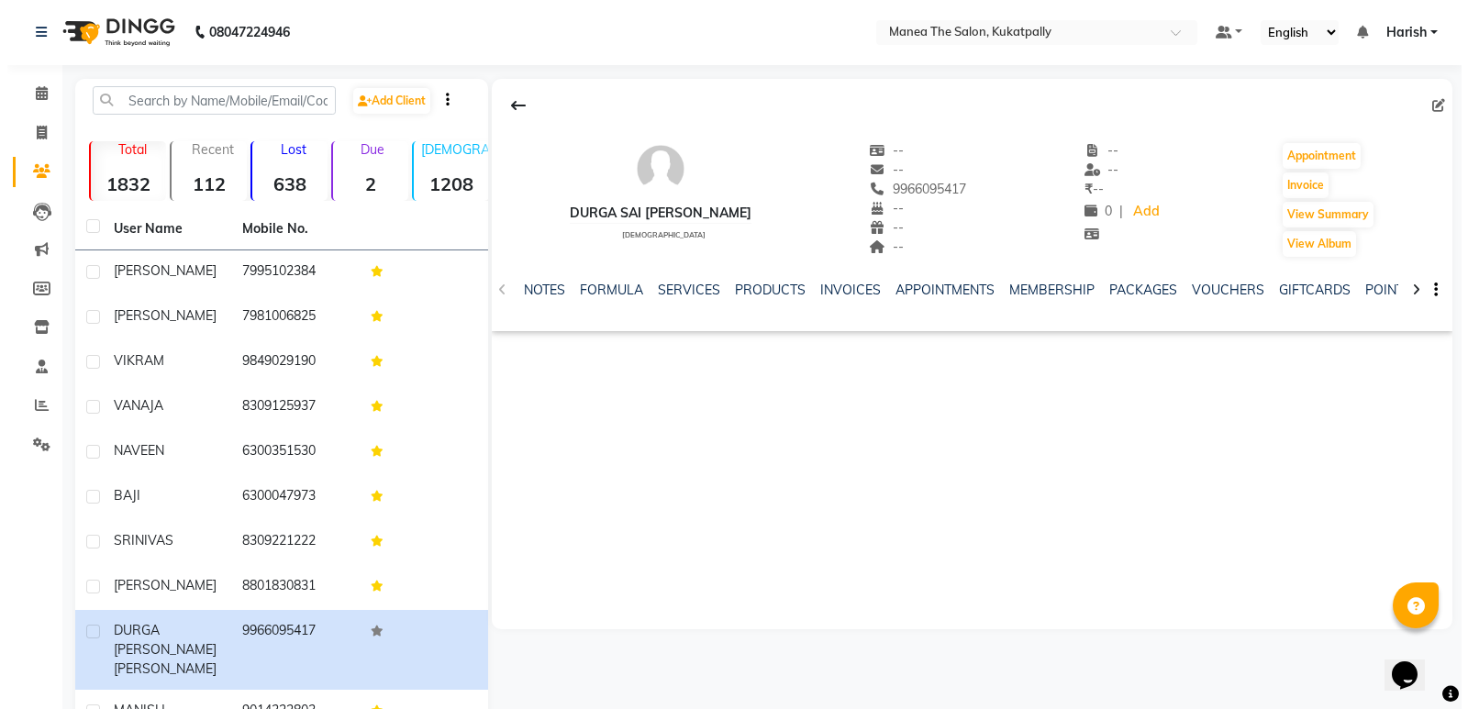
scroll to position [0, 0]
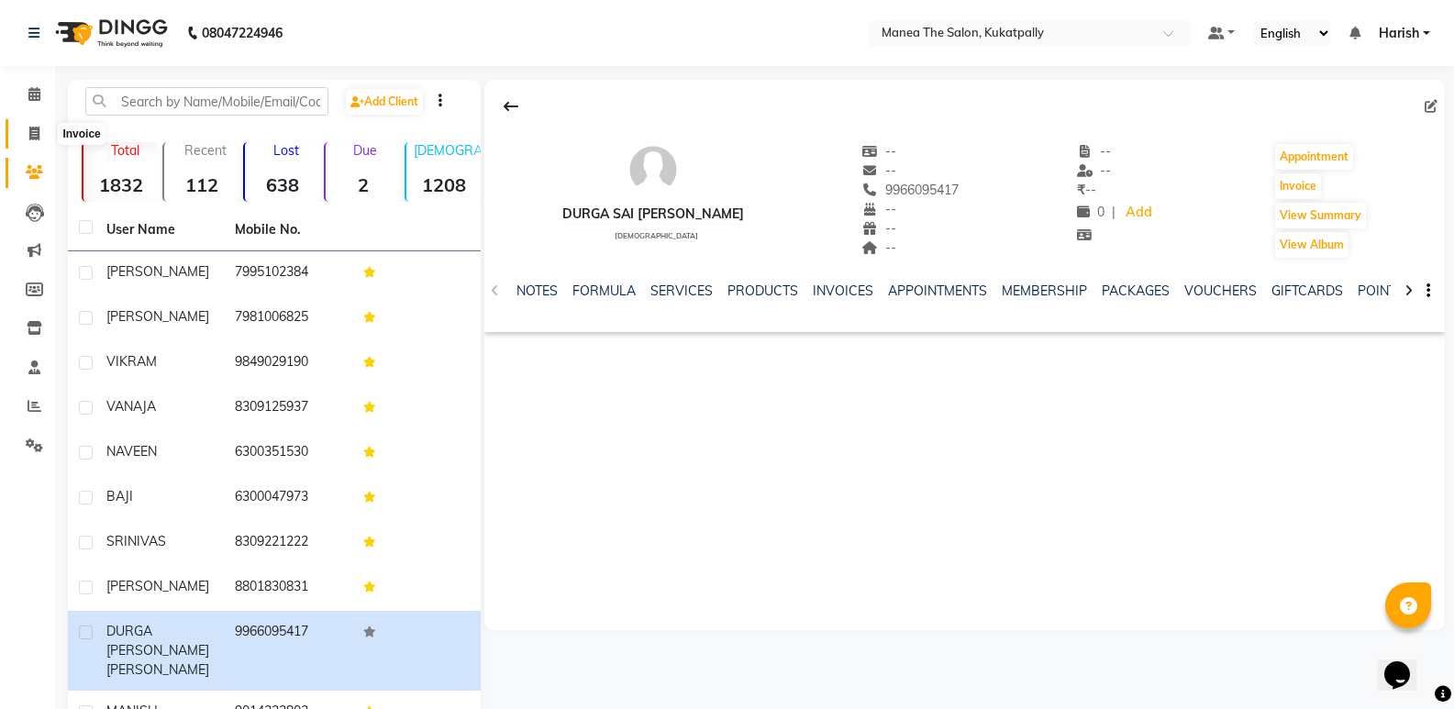
click at [20, 127] on span at bounding box center [34, 134] width 32 height 21
select select "service"
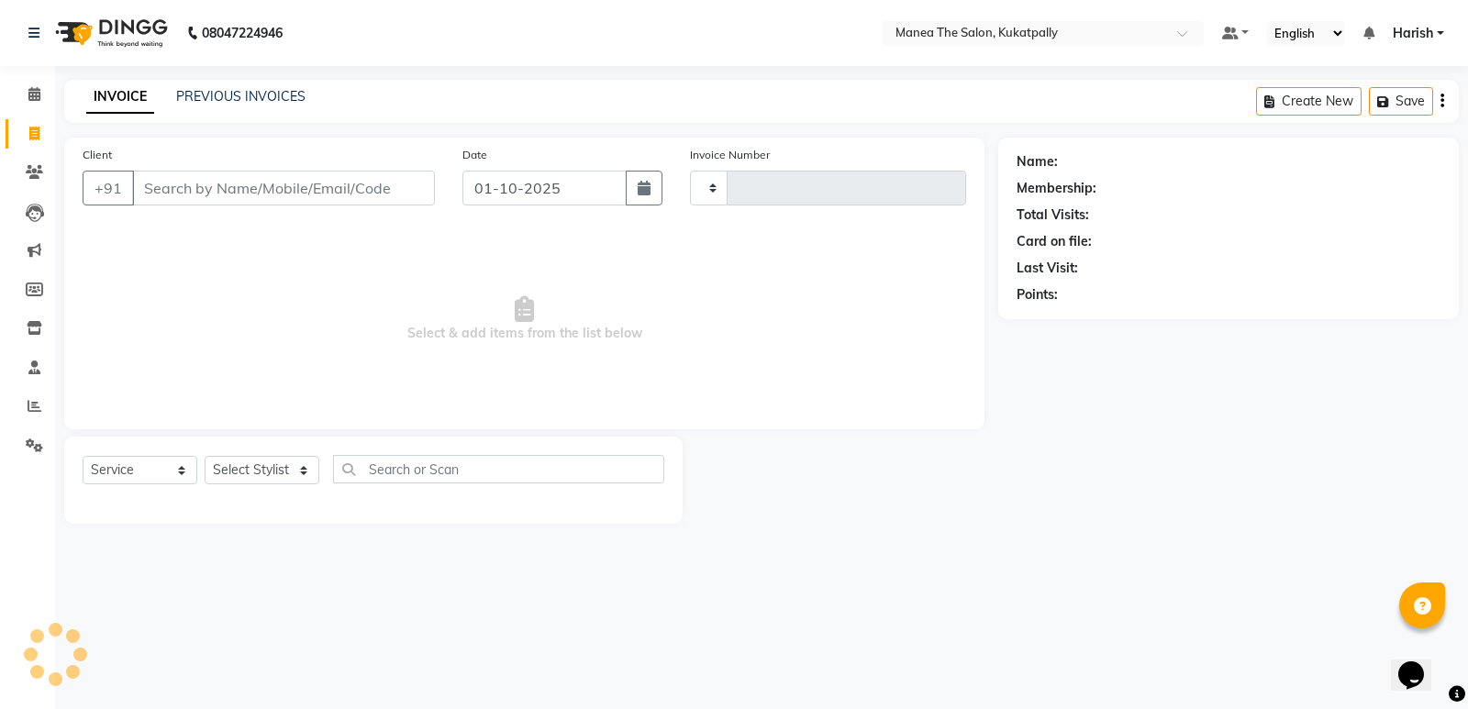
type input "0207"
select select "5471"
